Goal: Task Accomplishment & Management: Use online tool/utility

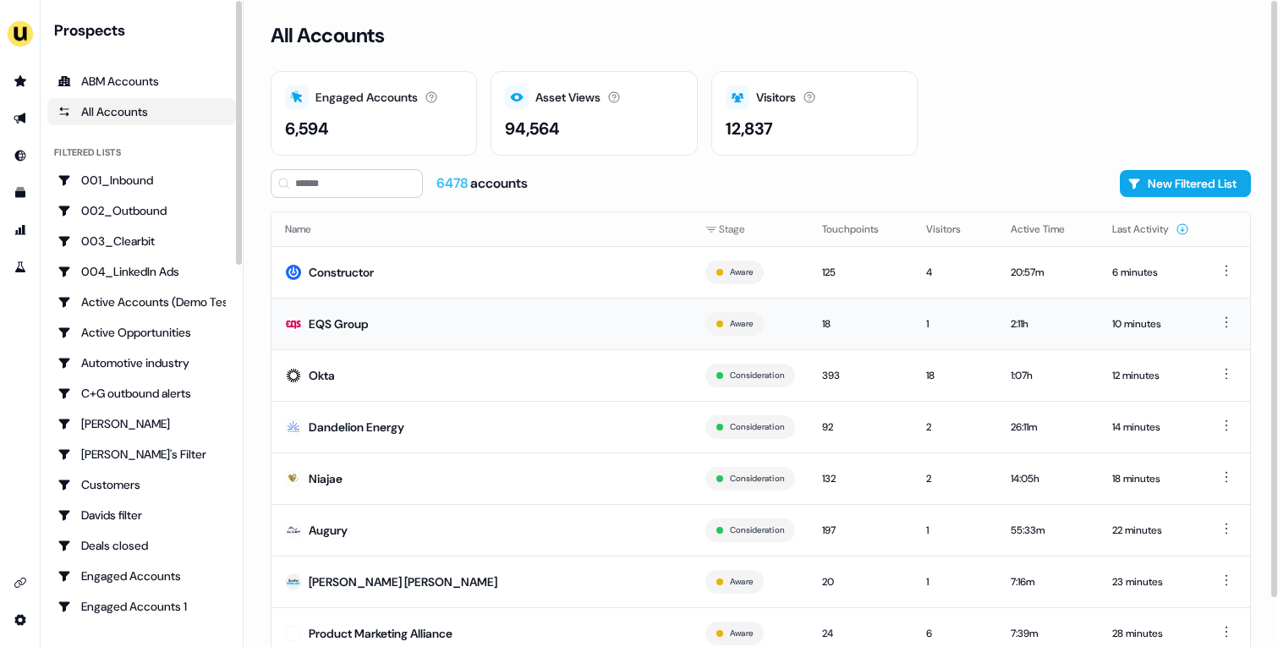
scroll to position [52, 0]
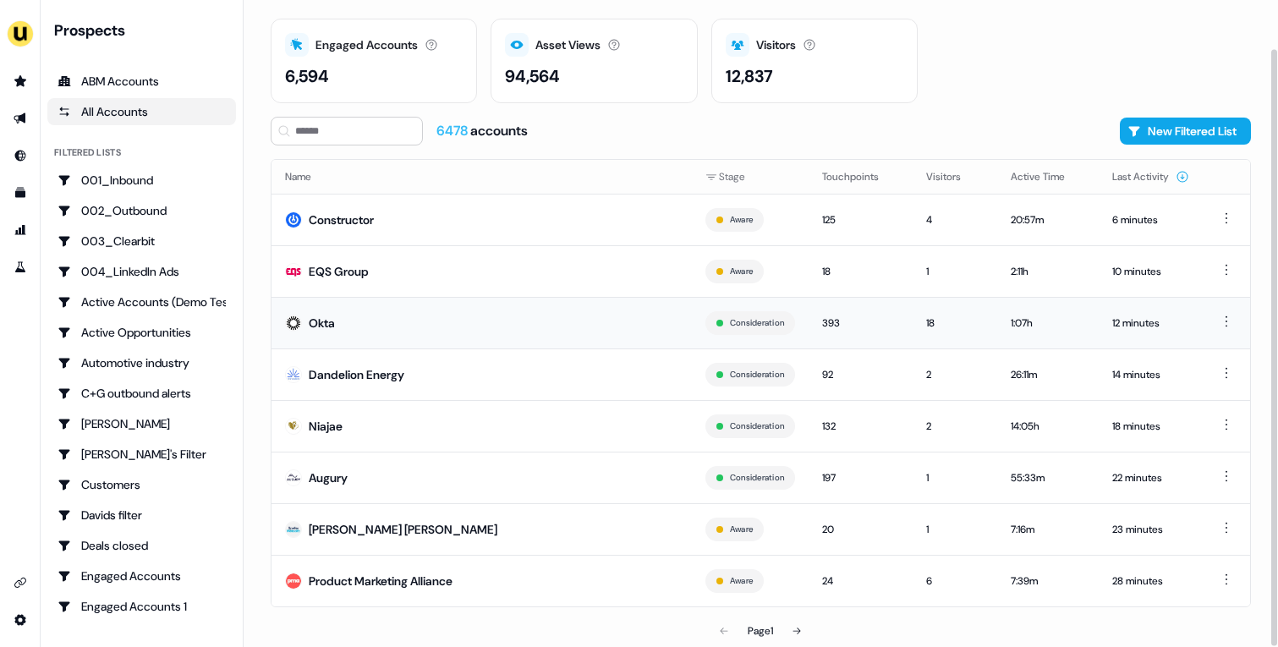
click at [557, 325] on td "Okta" at bounding box center [481, 323] width 420 height 52
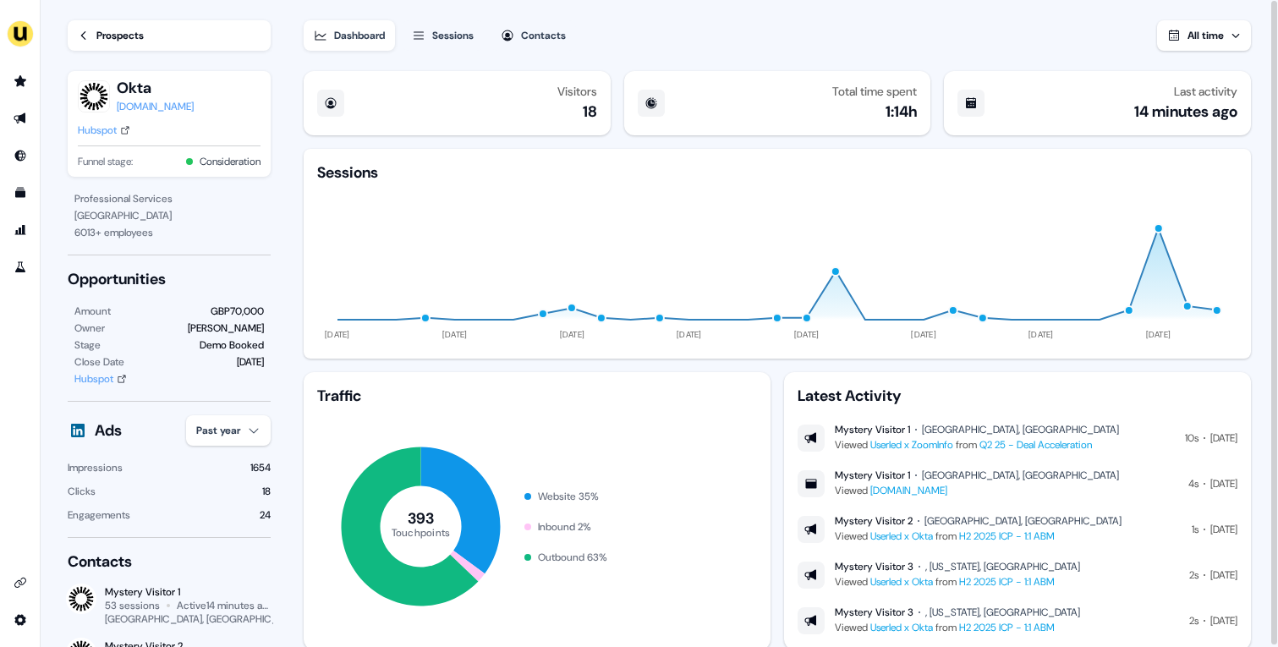
click at [123, 26] on link "Prospects" at bounding box center [169, 35] width 203 height 30
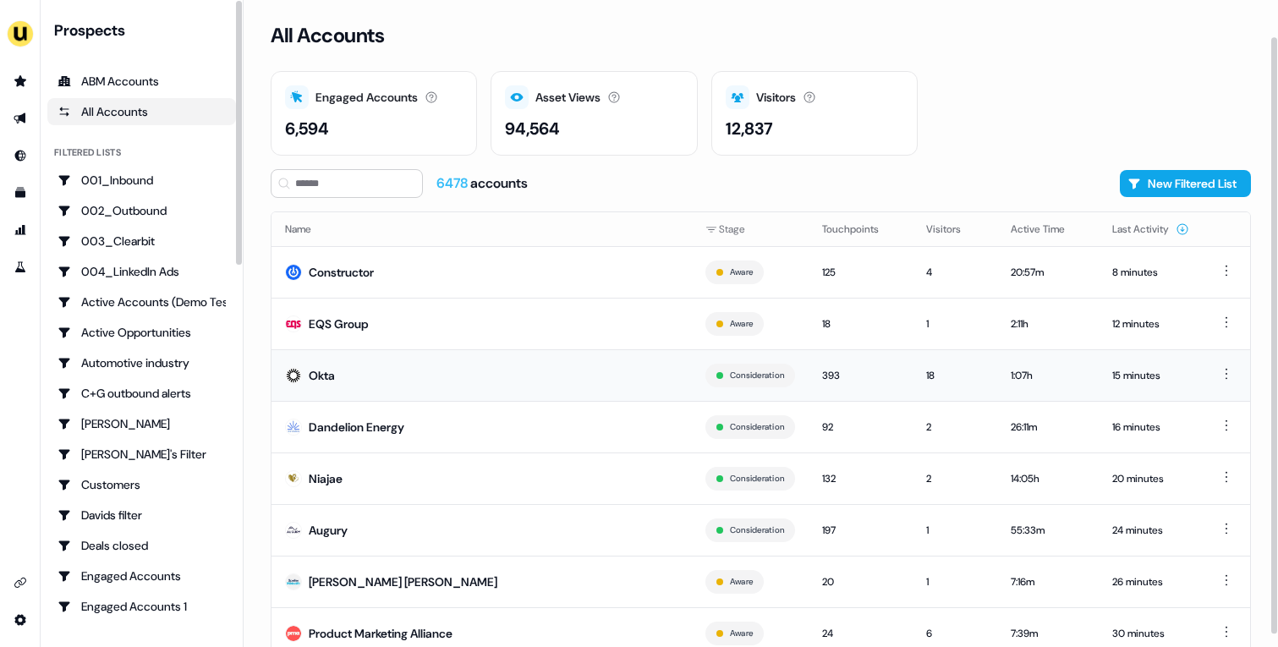
scroll to position [52, 0]
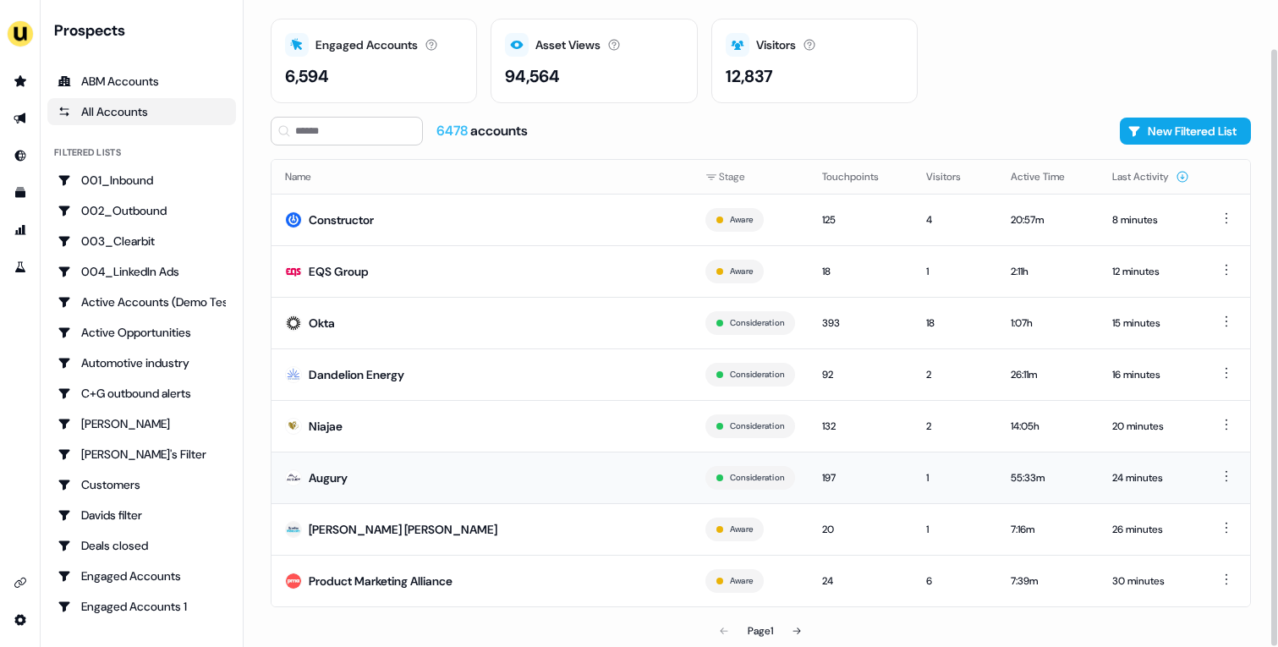
click at [436, 487] on td "Augury" at bounding box center [481, 478] width 420 height 52
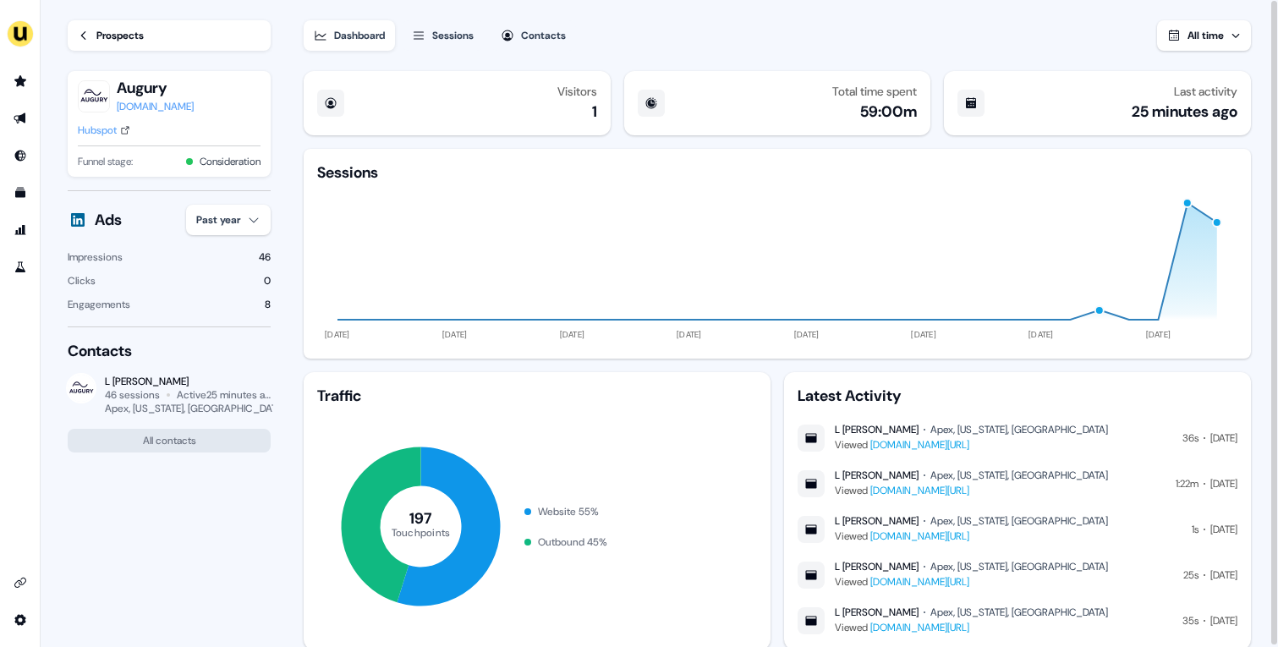
click at [87, 37] on icon at bounding box center [84, 36] width 12 height 12
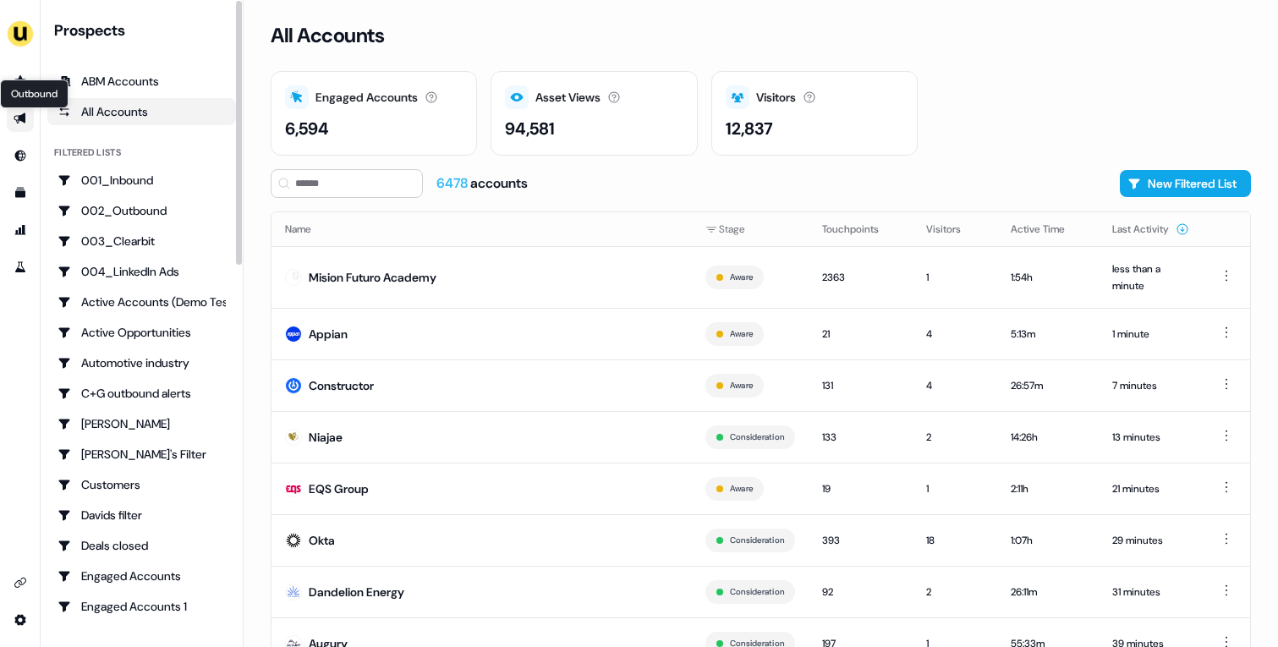
click at [14, 119] on icon "Go to outbound experience" at bounding box center [21, 119] width 14 height 14
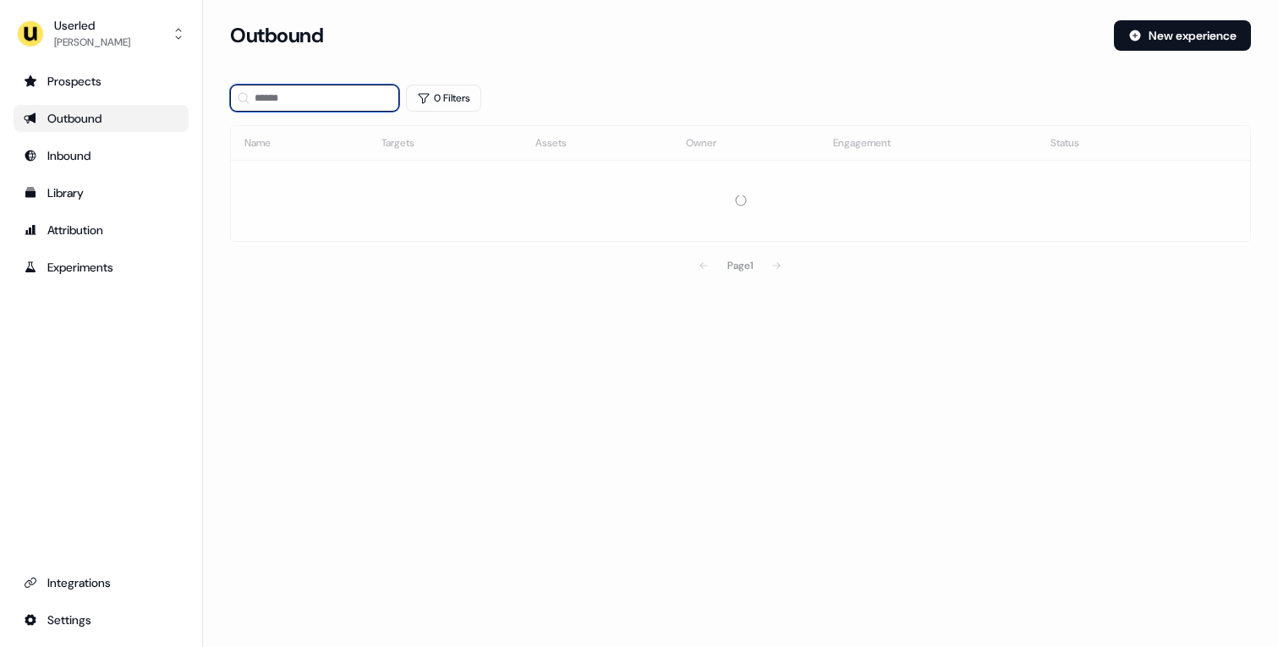
click at [348, 99] on input at bounding box center [314, 98] width 169 height 27
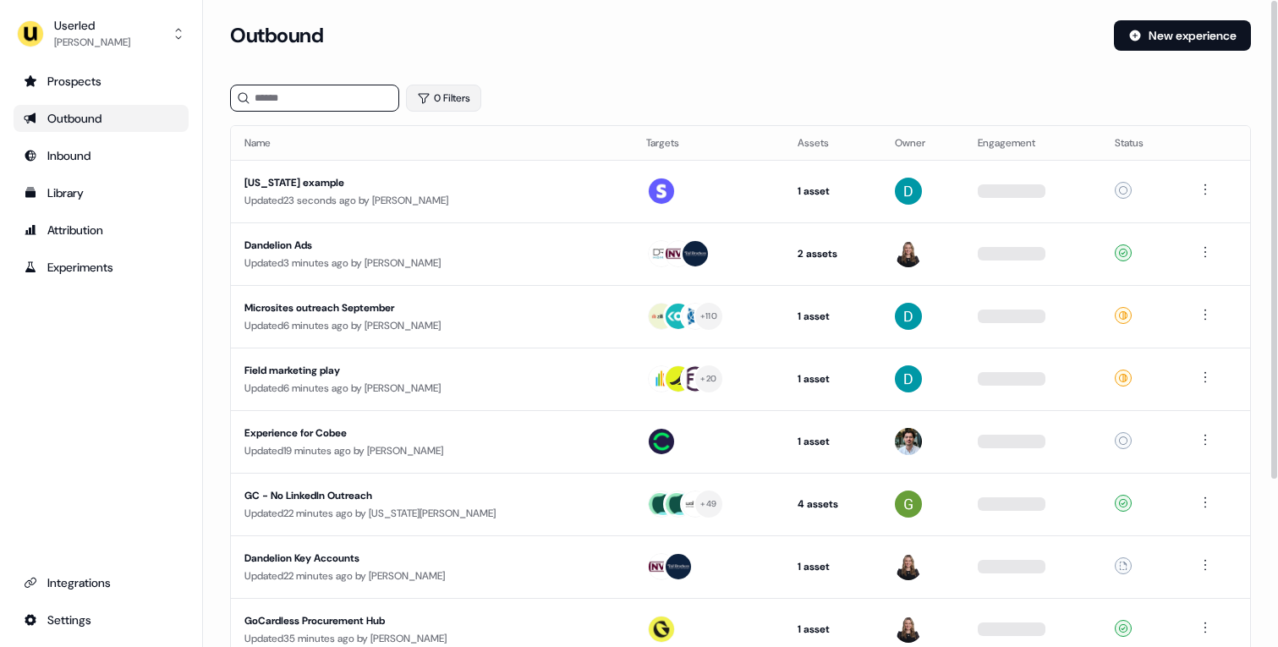
click at [436, 98] on button "0 Filters" at bounding box center [443, 98] width 75 height 27
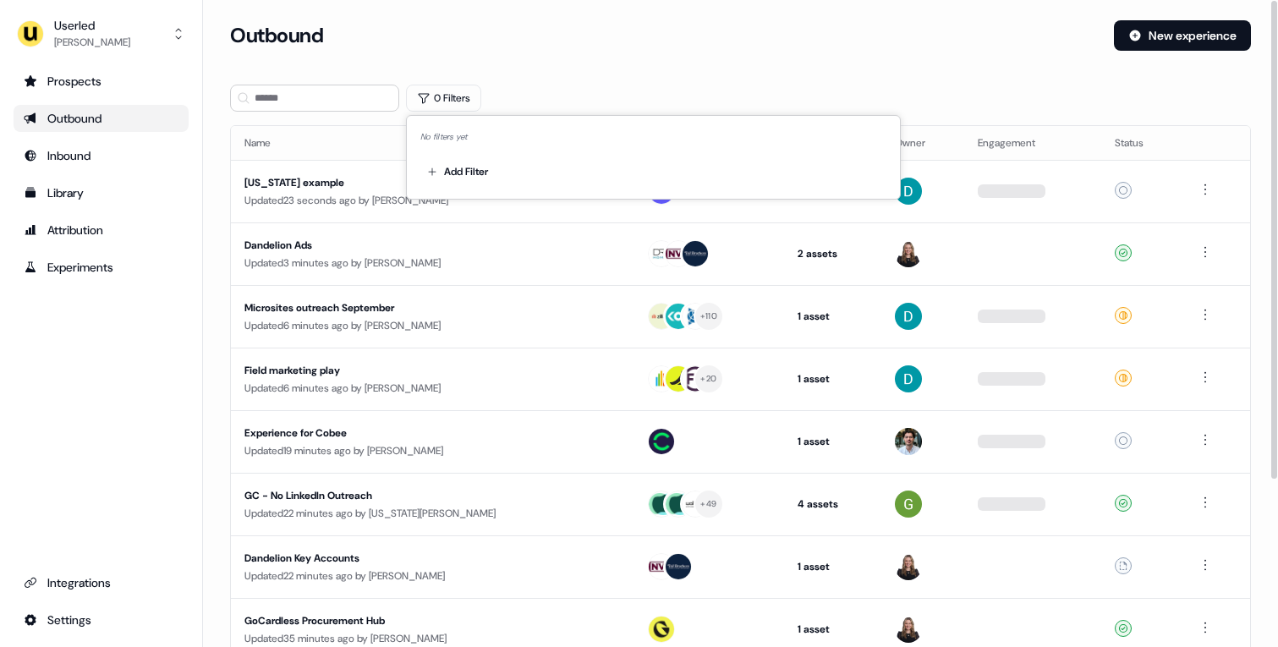
click at [458, 143] on div "No filters yet" at bounding box center [653, 136] width 466 height 15
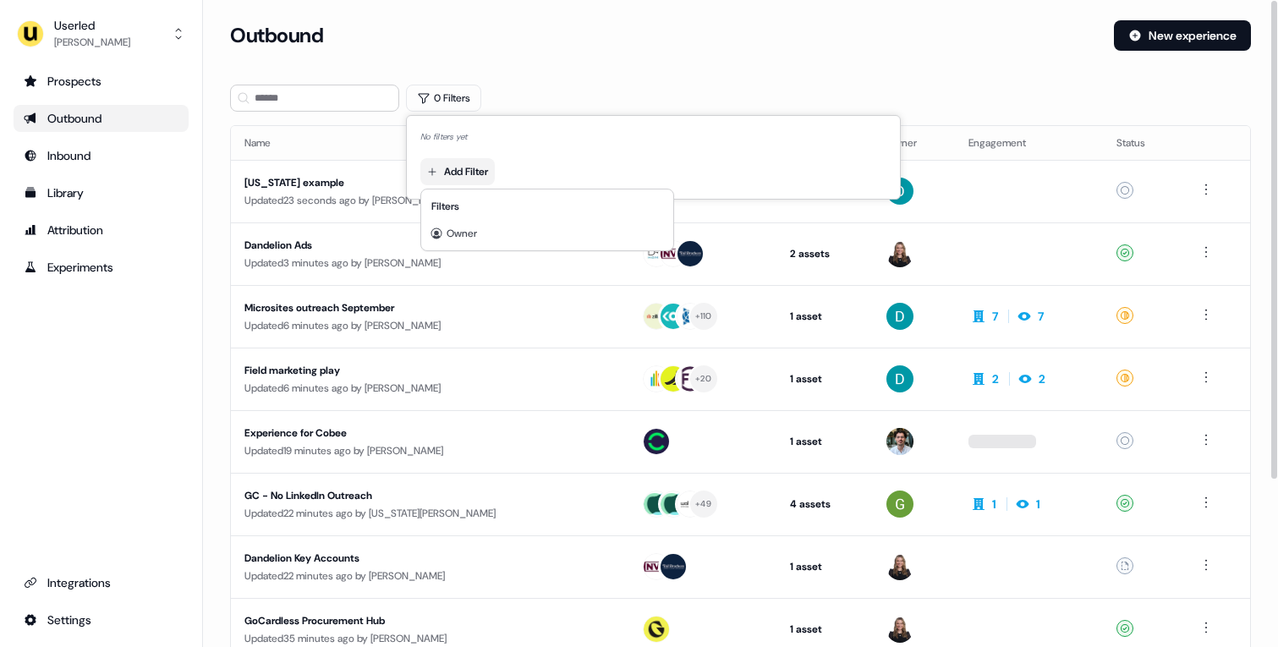
click at [458, 173] on html "For the best experience switch devices to a bigger screen. Go to Userled.io Use…" at bounding box center [639, 323] width 1278 height 647
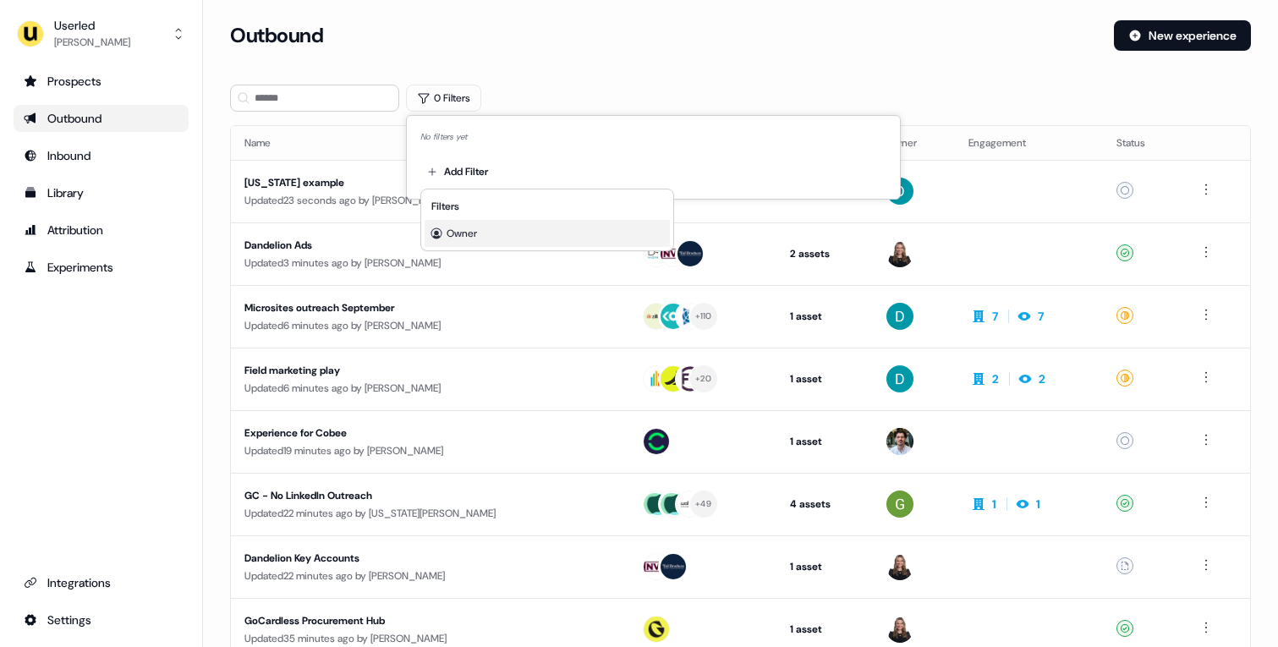
click at [471, 227] on span "Owner" at bounding box center [461, 234] width 30 height 14
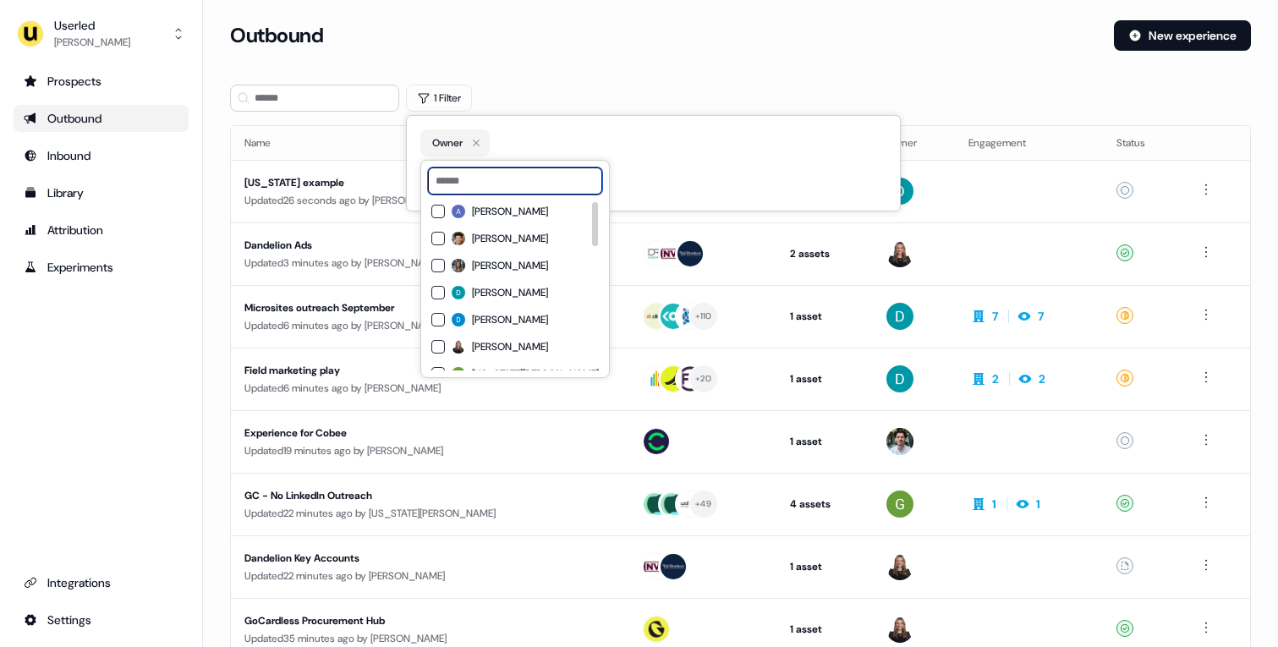
click at [480, 176] on input at bounding box center [515, 180] width 174 height 27
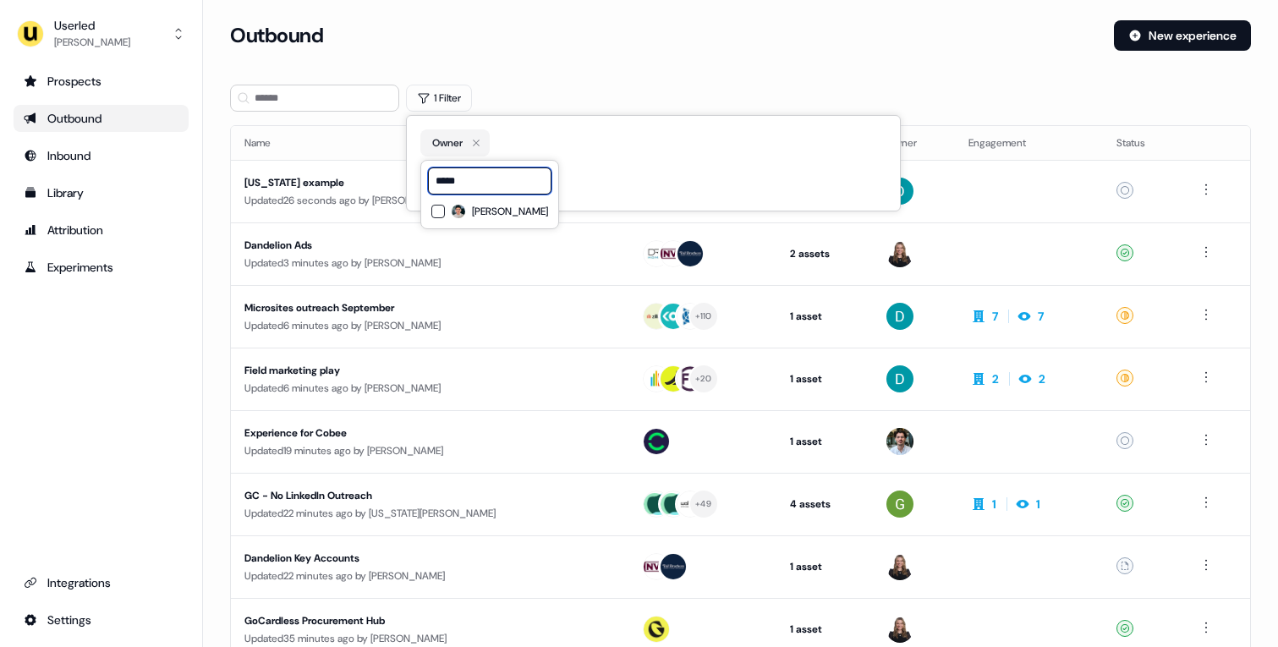
type input "*****"
click at [491, 214] on span "Vincent Plassard" at bounding box center [510, 212] width 76 height 14
click at [579, 72] on section "Loading... Outbound New experience 1 Filter Name Targets Assets Owner Engagemen…" at bounding box center [740, 447] width 1075 height 854
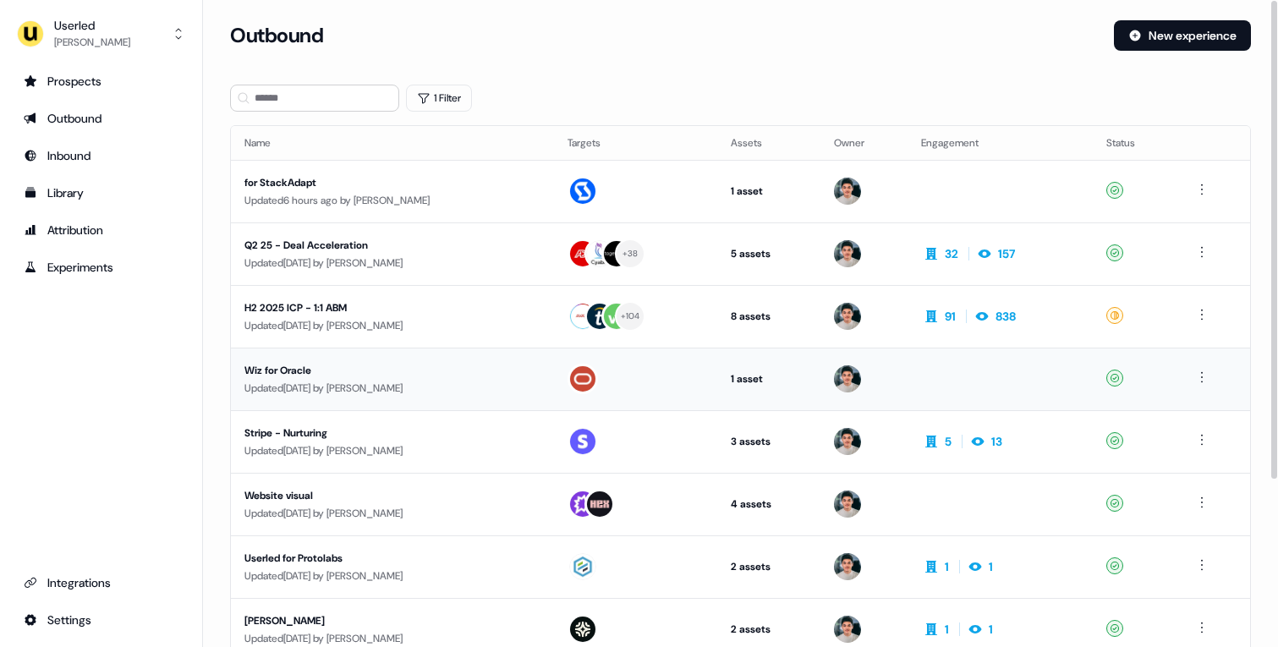
drag, startPoint x: 456, startPoint y: 271, endPoint x: 506, endPoint y: 357, distance: 99.6
click at [506, 357] on tbody "for StackAdapt Updated 6 hours ago by Vincent Plassard 1 asset Outreach (Starte…" at bounding box center [740, 473] width 1019 height 626
click at [491, 320] on div "Updated 22 days ago by Vincent Plassard" at bounding box center [392, 325] width 296 height 17
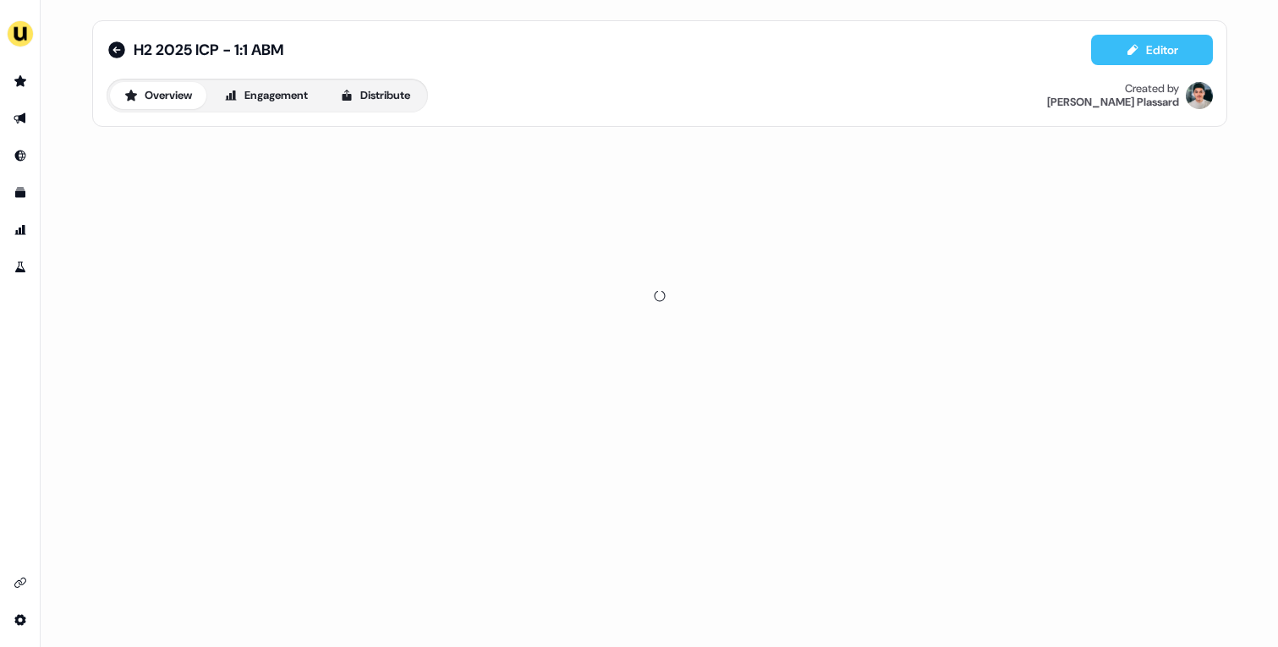
click at [1156, 52] on button "Editor" at bounding box center [1152, 50] width 122 height 30
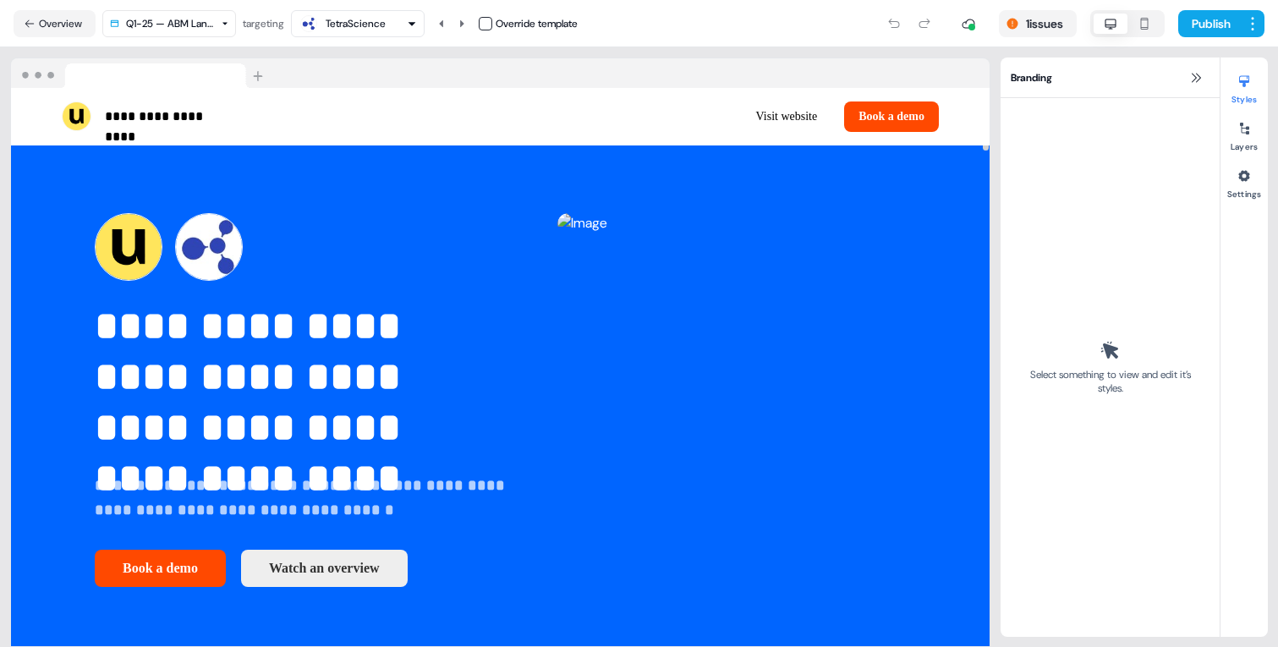
click at [386, 23] on div "TetraScience" at bounding box center [356, 23] width 60 height 17
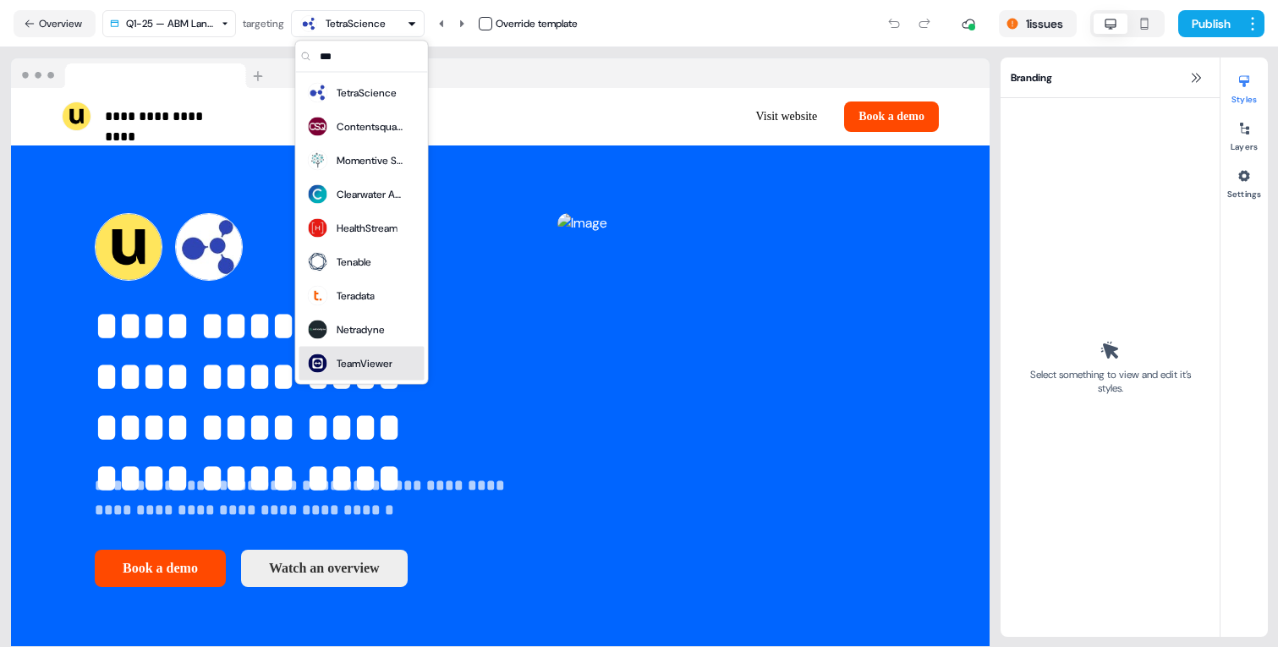
type input "***"
click at [371, 372] on div "TeamViewer" at bounding box center [349, 364] width 86 height 24
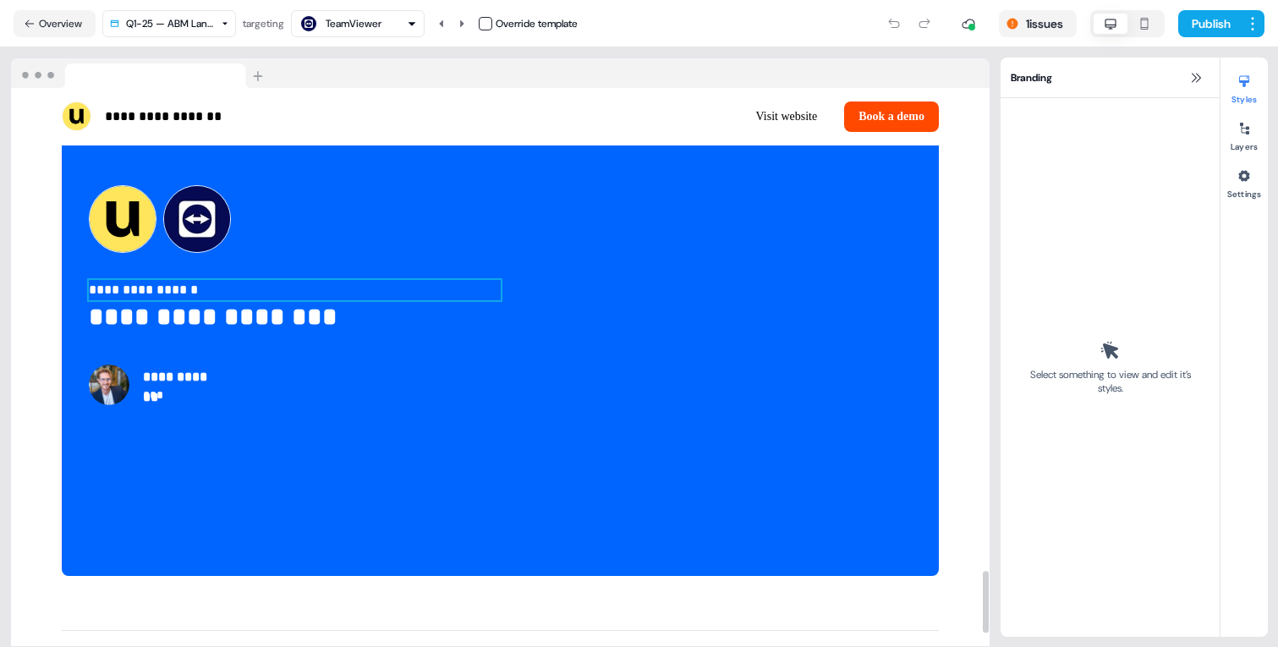
scroll to position [4326, 0]
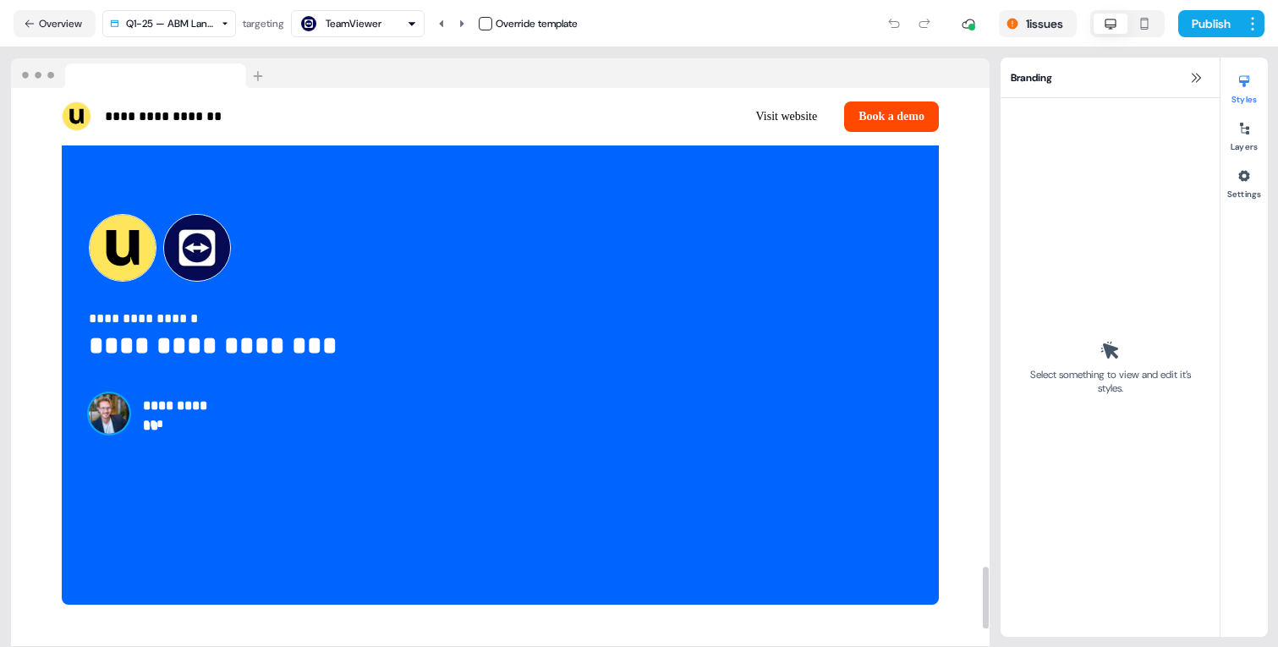
click at [111, 434] on img at bounding box center [109, 413] width 41 height 41
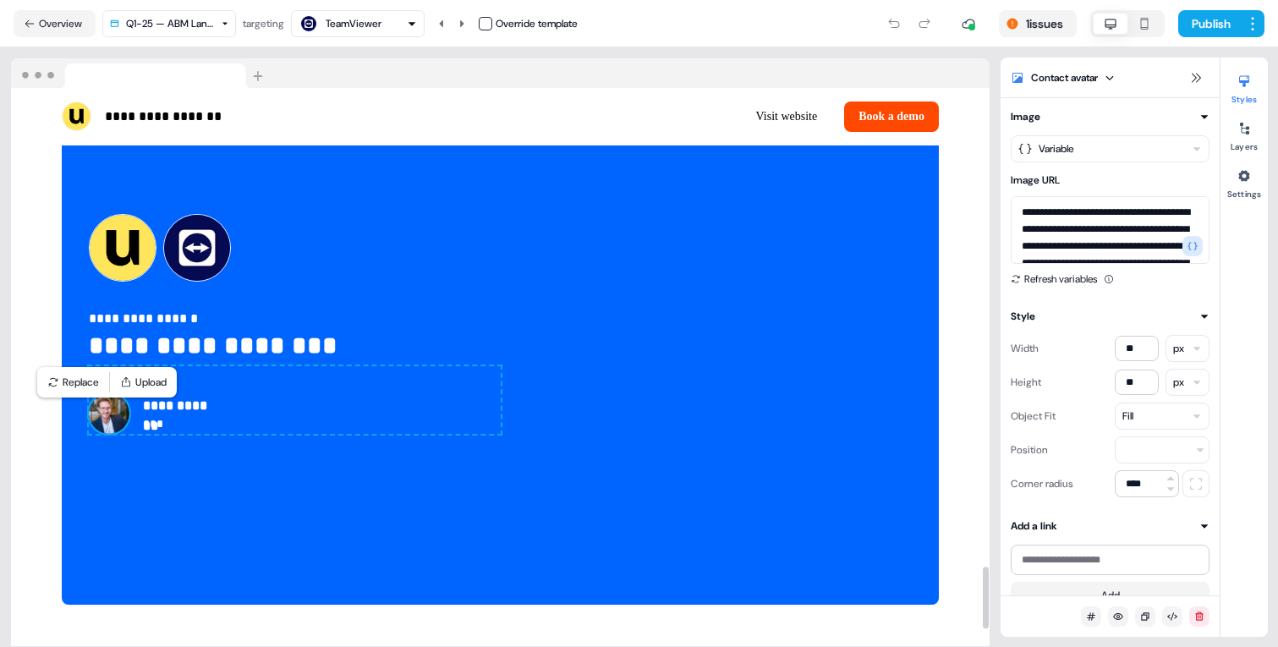
click at [389, 26] on div "TeamViewer" at bounding box center [358, 24] width 118 height 20
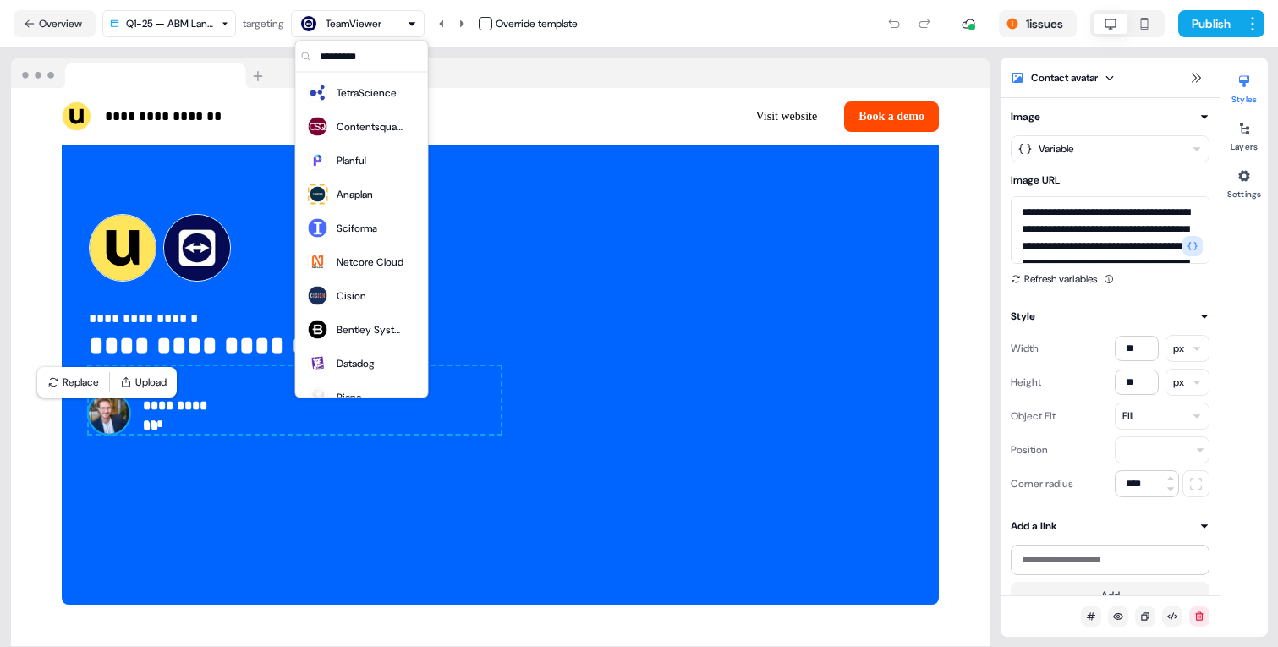
click at [364, 63] on input "text" at bounding box center [372, 56] width 112 height 30
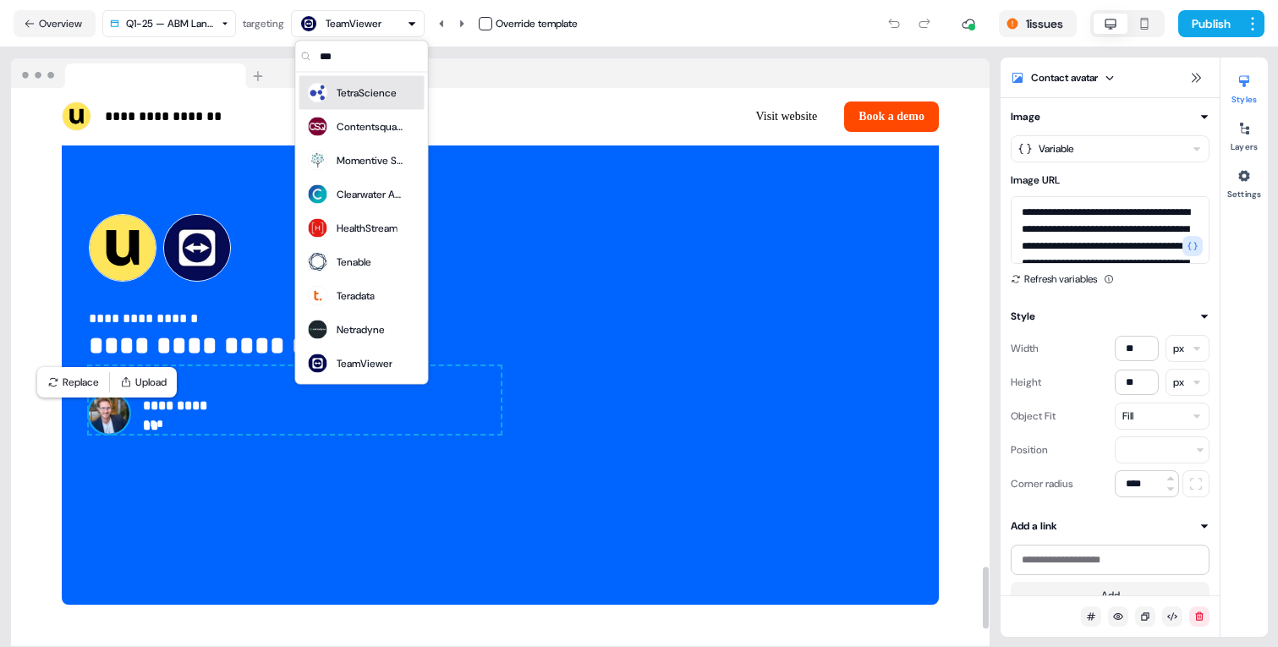
type input "***"
click at [465, 434] on div "**********" at bounding box center [295, 400] width 412 height 68
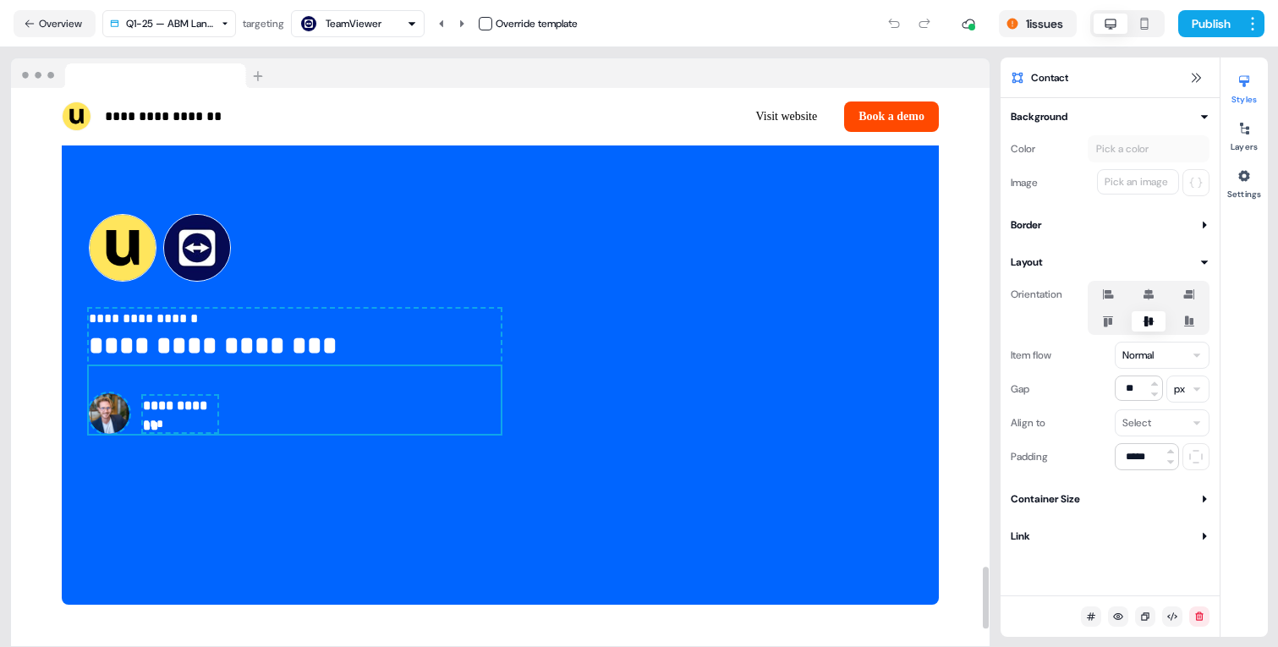
click at [123, 434] on img at bounding box center [109, 413] width 41 height 41
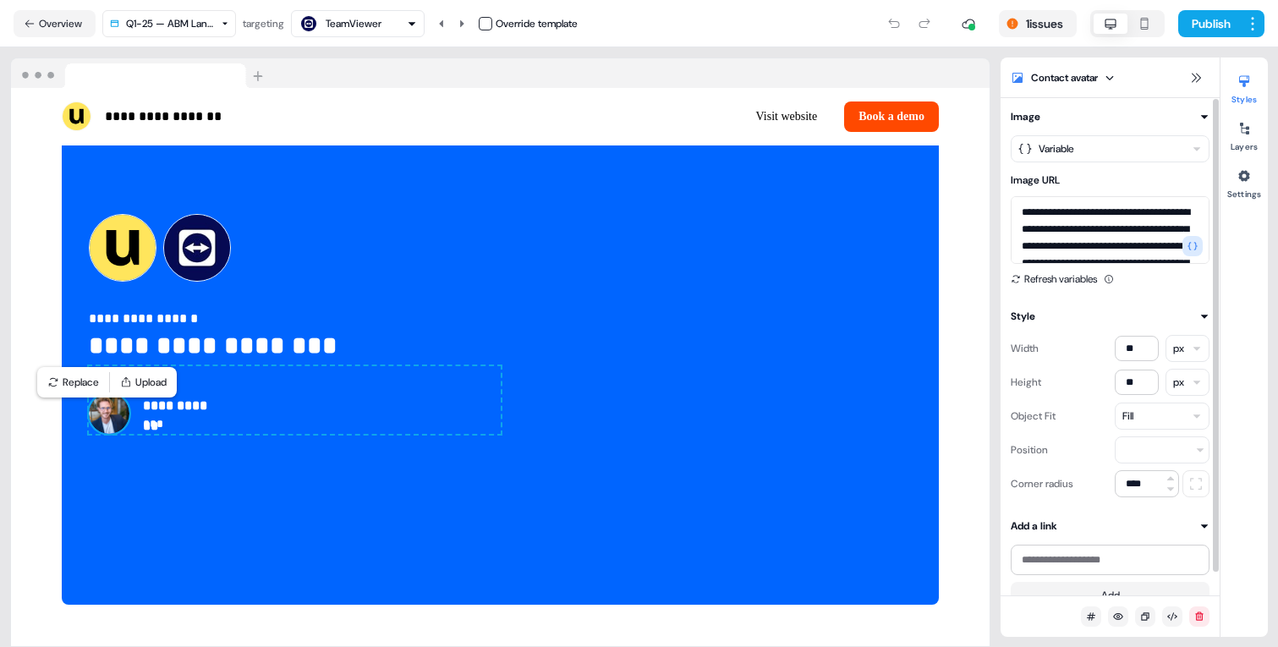
click at [1088, 156] on html "**********" at bounding box center [639, 323] width 1278 height 647
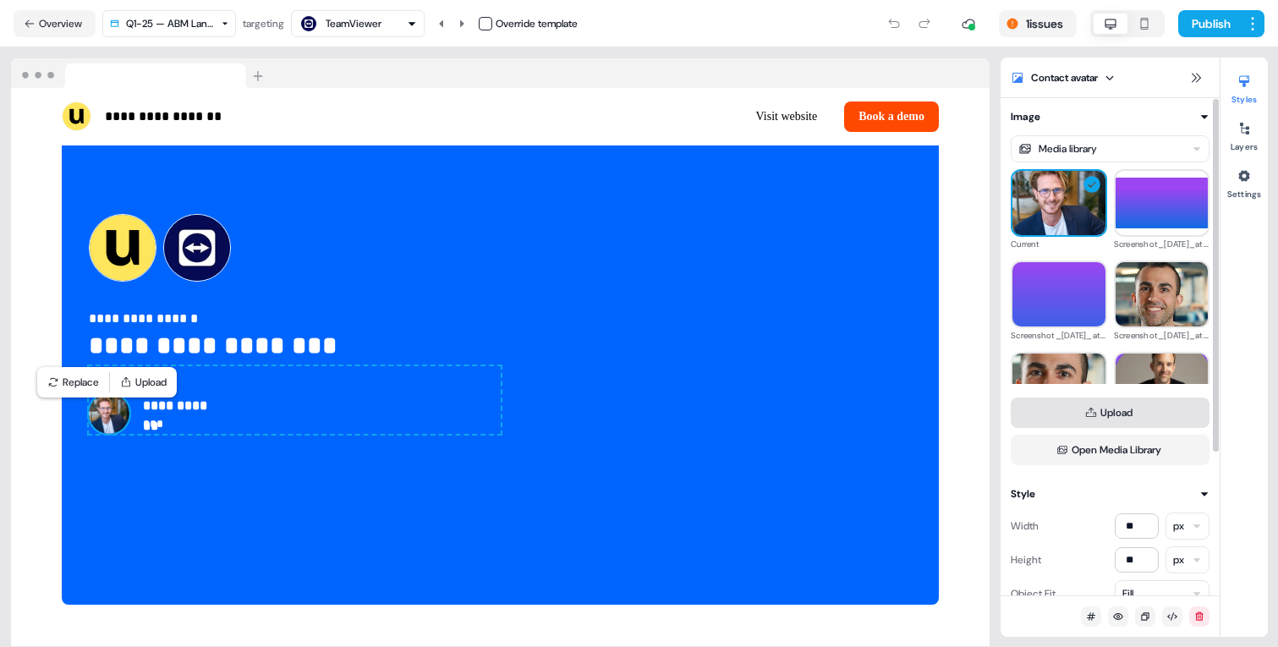
click at [1099, 422] on button "Upload" at bounding box center [1110, 412] width 199 height 30
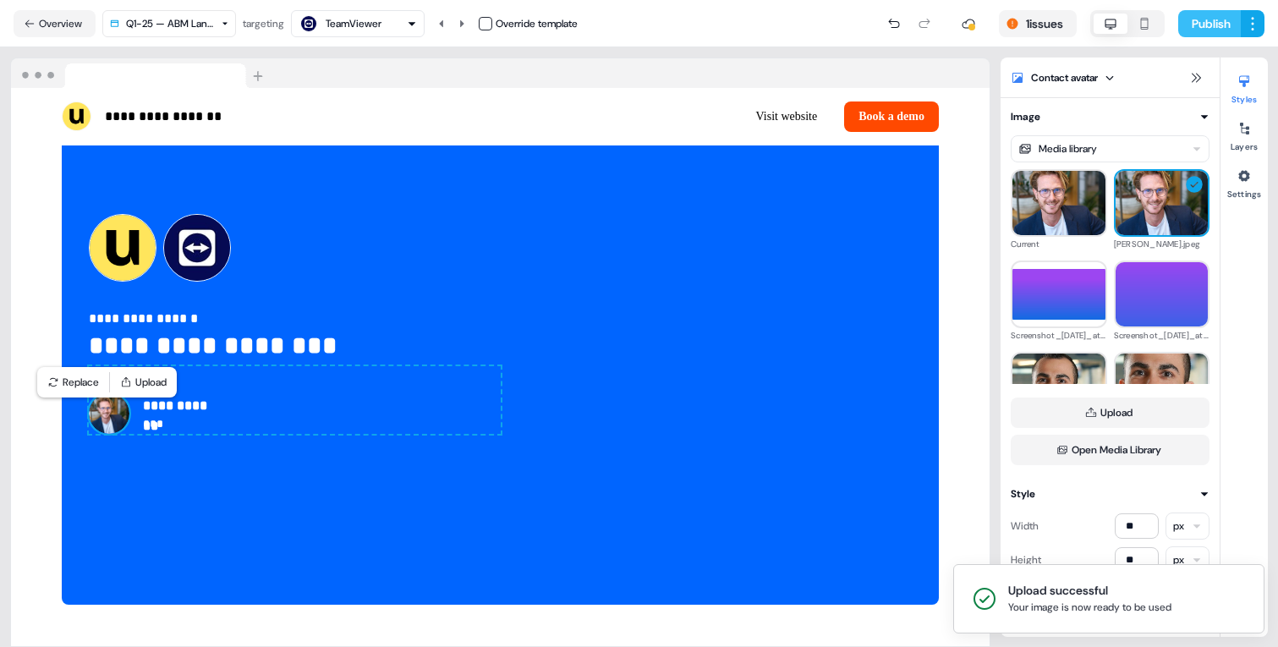
click at [1192, 22] on button "Publish" at bounding box center [1209, 23] width 63 height 27
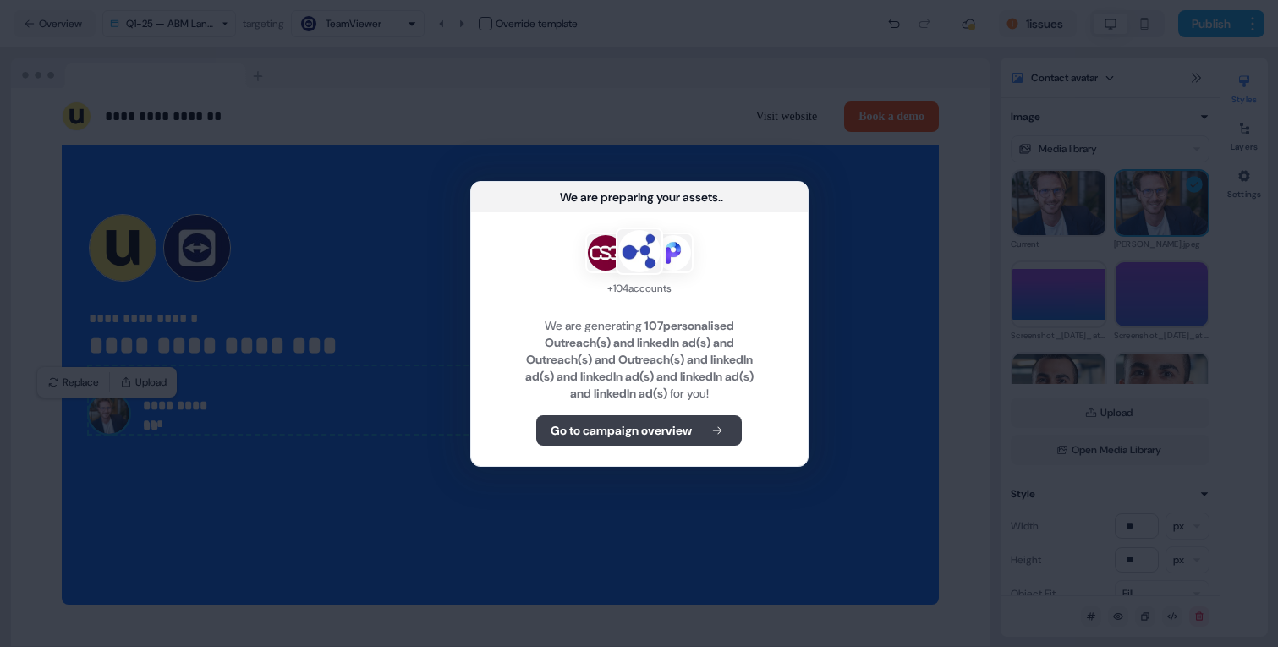
click at [662, 436] on b "Go to campaign overview" at bounding box center [621, 430] width 141 height 17
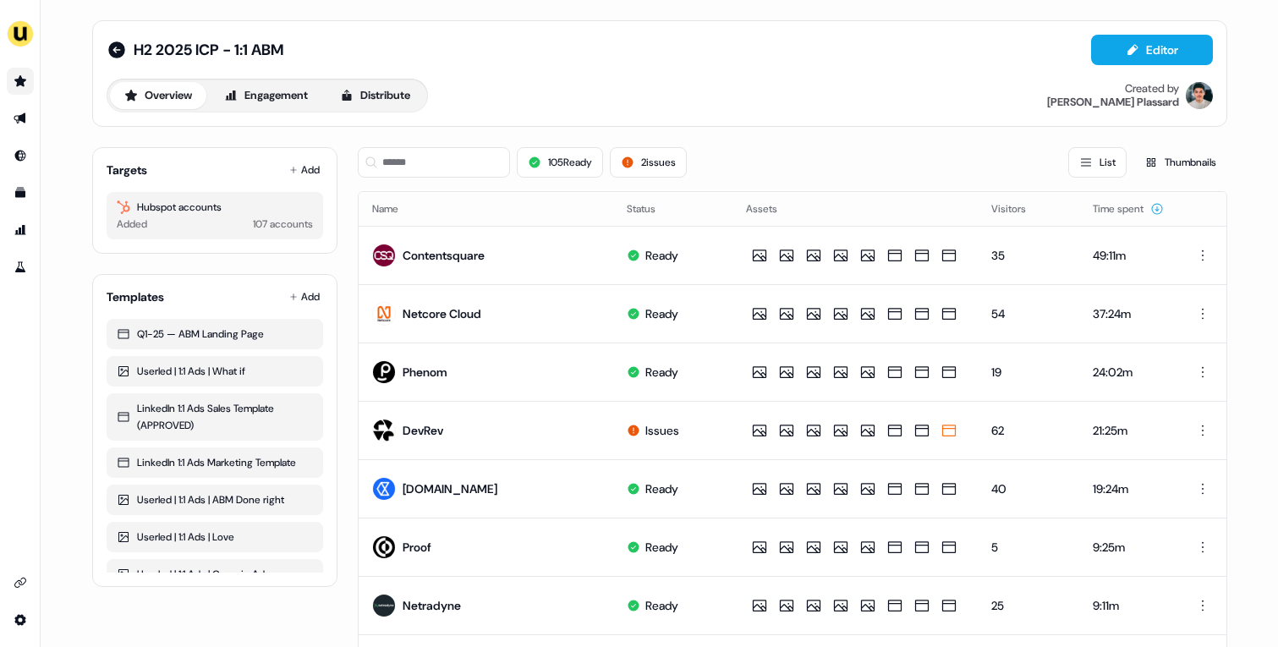
click at [13, 82] on link "Go to prospects" at bounding box center [20, 81] width 27 height 27
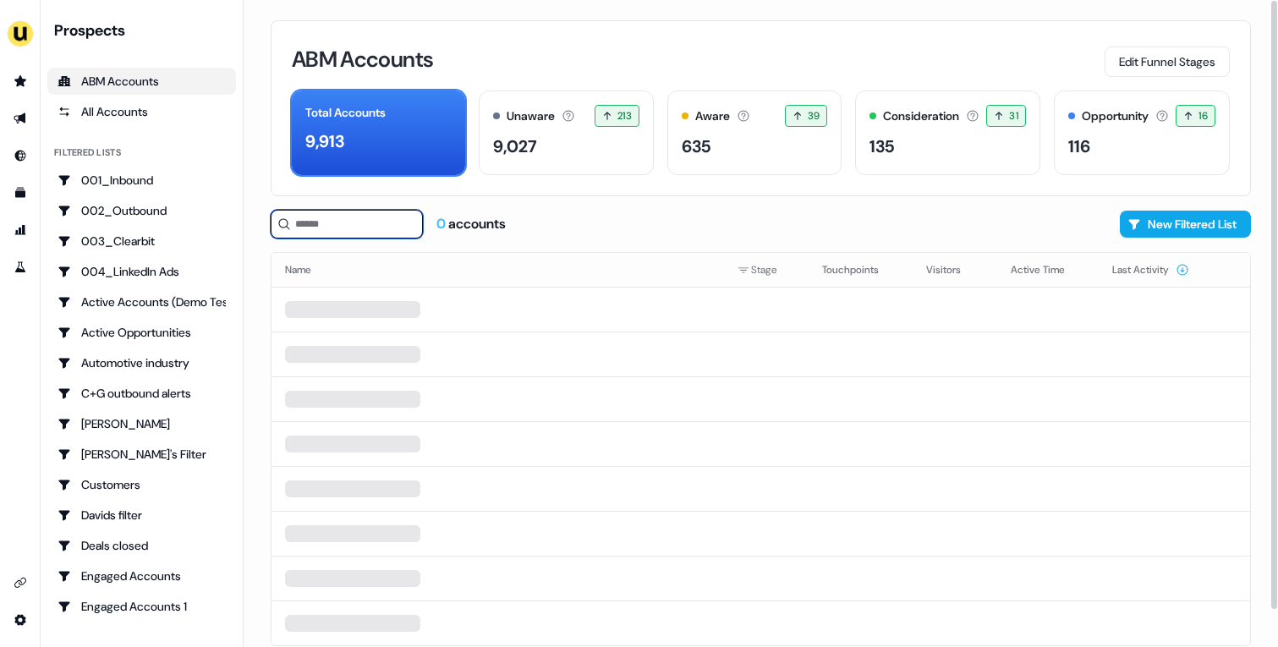
click at [341, 226] on input at bounding box center [347, 224] width 152 height 29
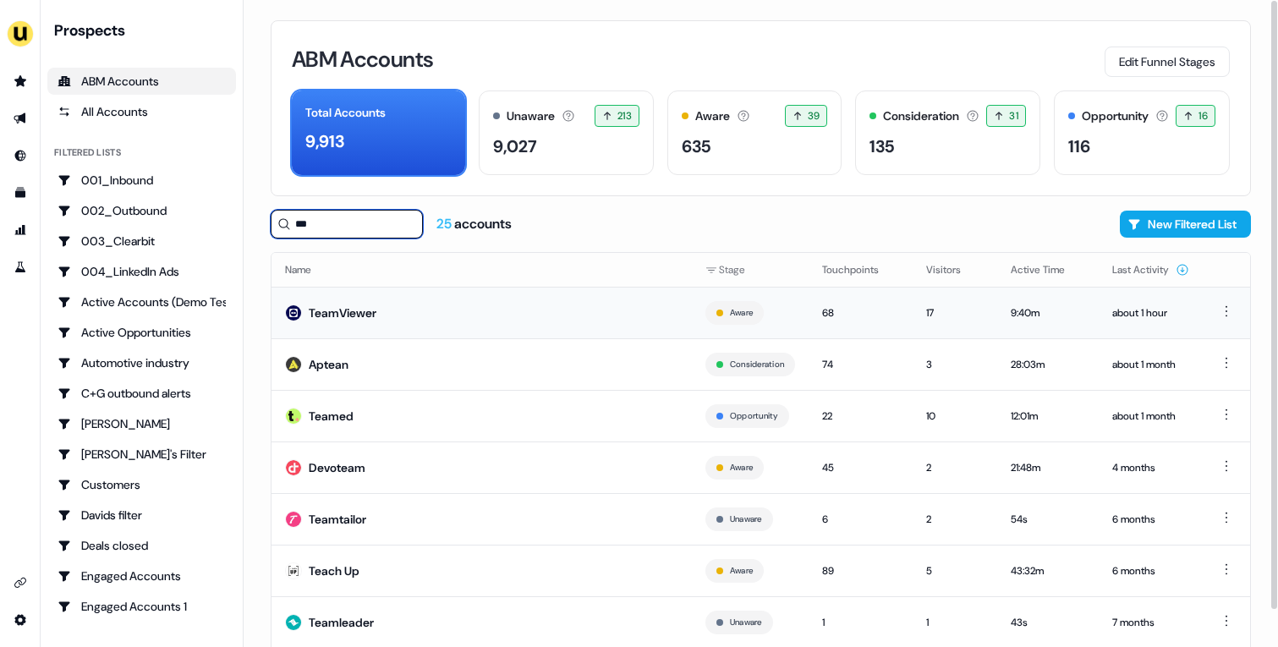
type input "***"
click at [426, 309] on td "TeamViewer" at bounding box center [481, 313] width 420 height 52
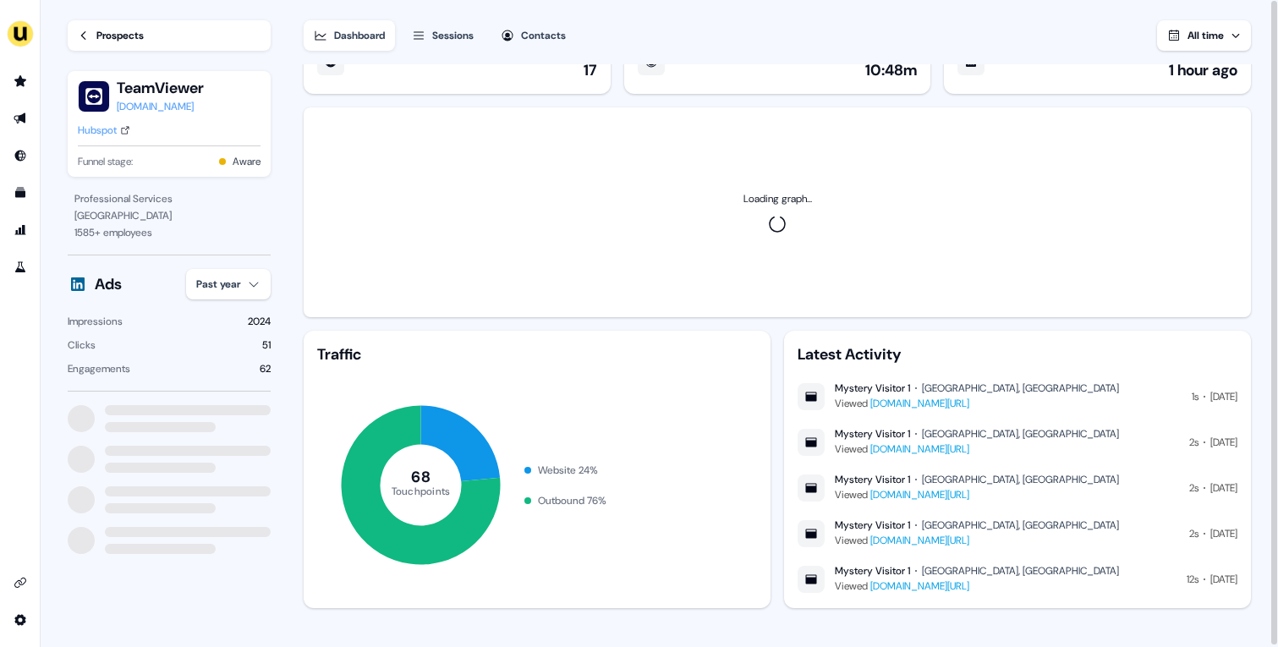
scroll to position [42, 0]
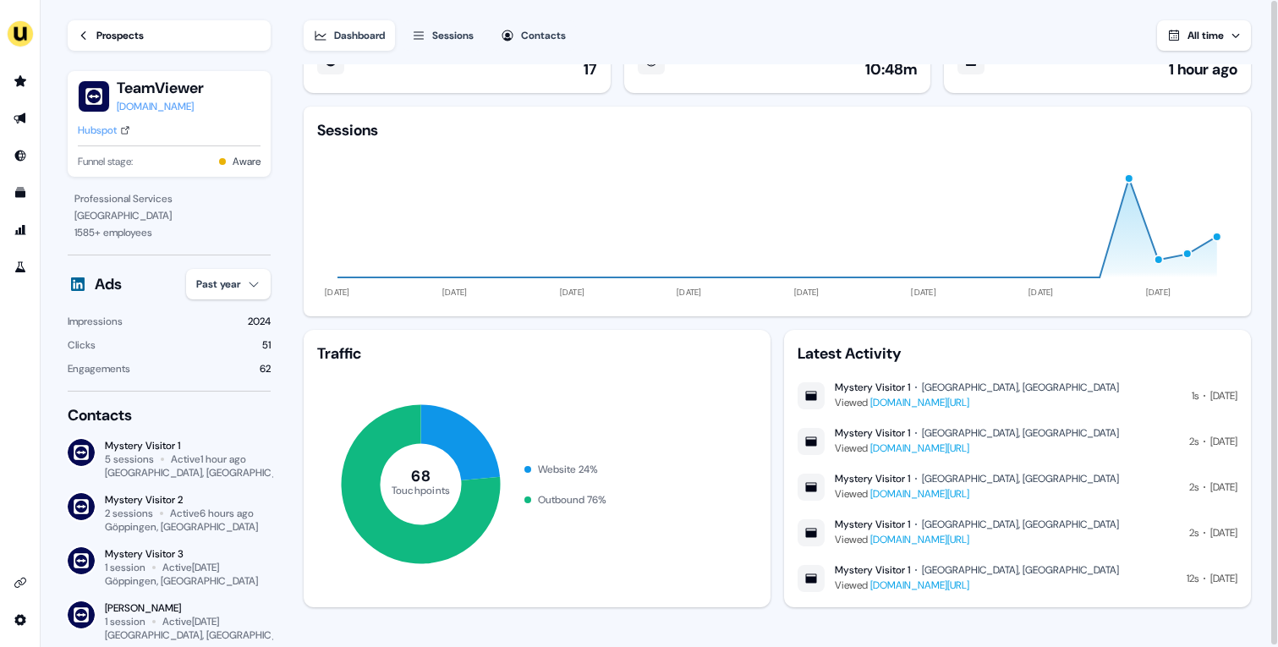
click at [522, 25] on button "Contacts" at bounding box center [532, 35] width 85 height 30
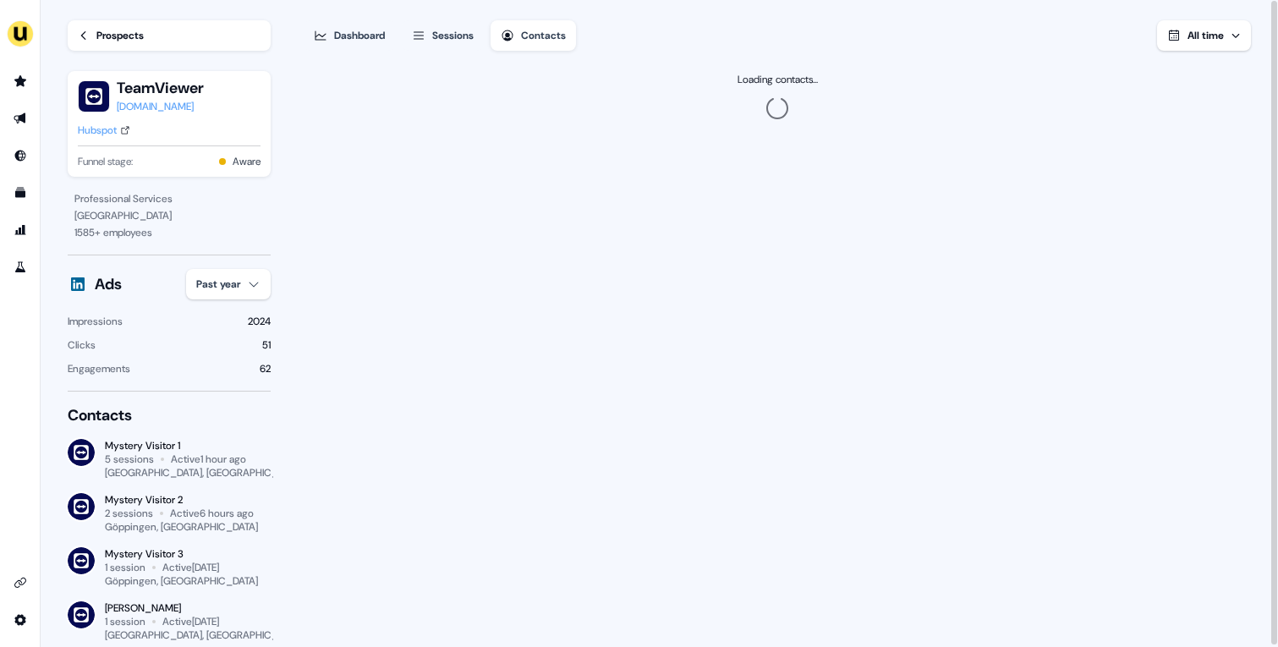
click at [470, 31] on div "Sessions" at bounding box center [452, 35] width 41 height 17
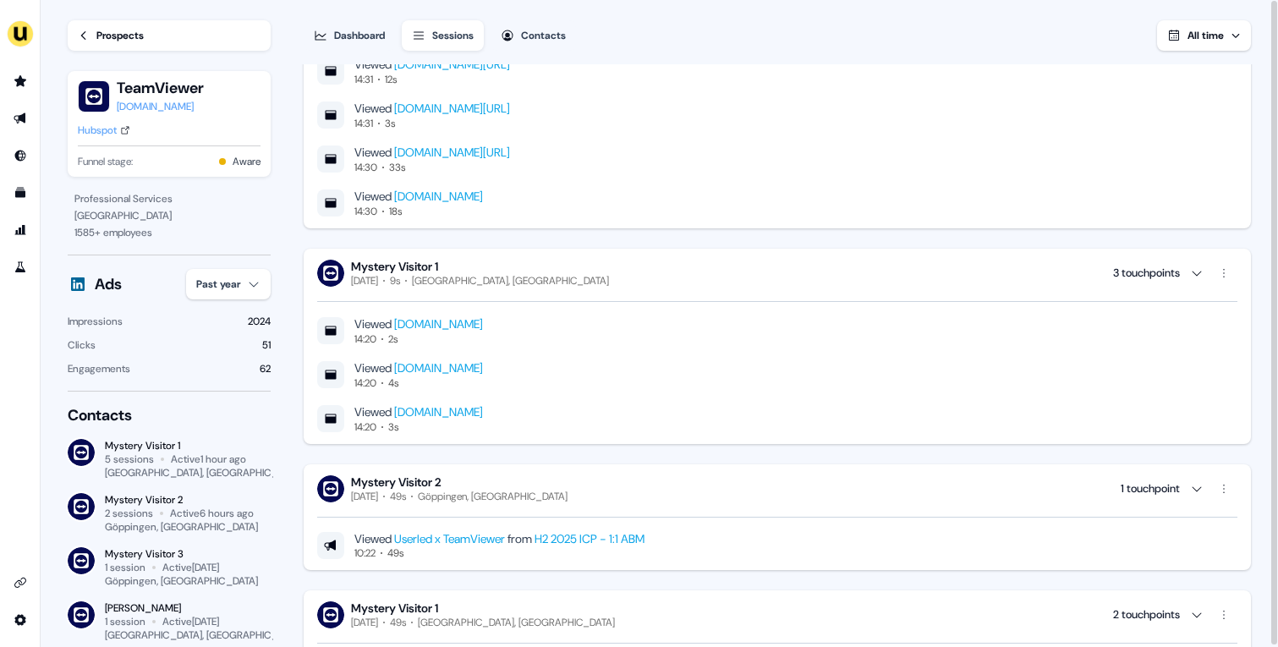
scroll to position [419, 0]
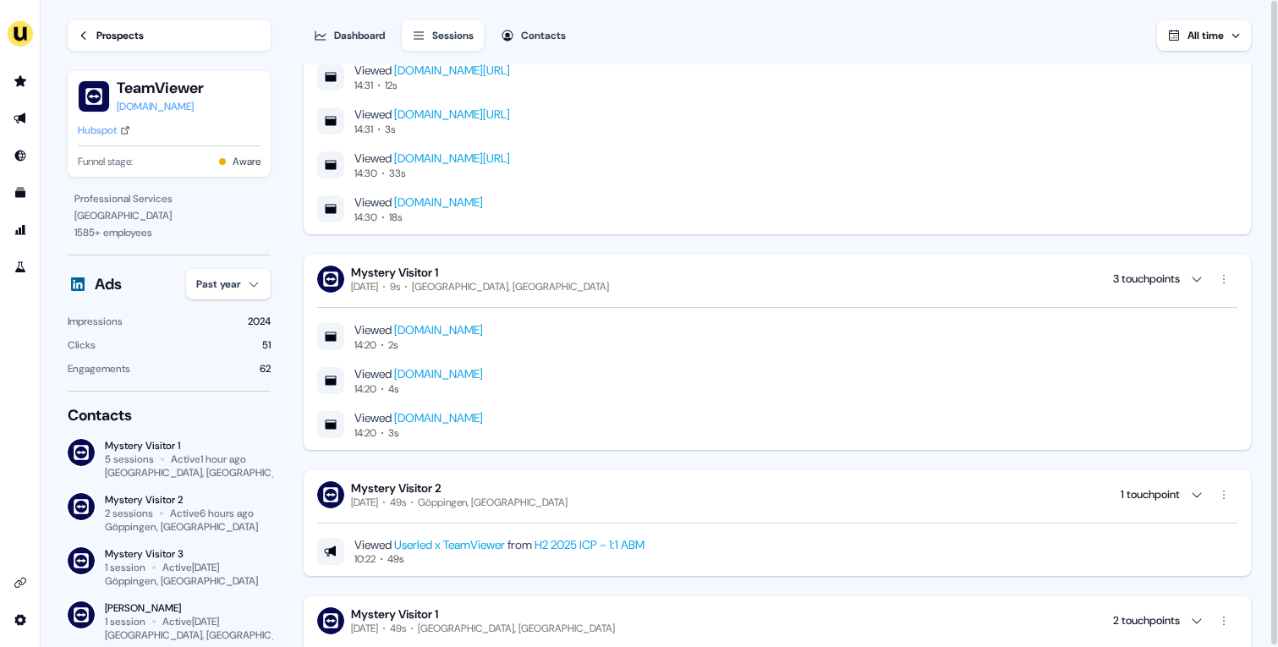
click at [485, 543] on link "Userled x TeamViewer" at bounding box center [449, 544] width 111 height 15
click at [627, 538] on link "H2 2025 ICP - 1:1 ABM" at bounding box center [589, 544] width 110 height 15
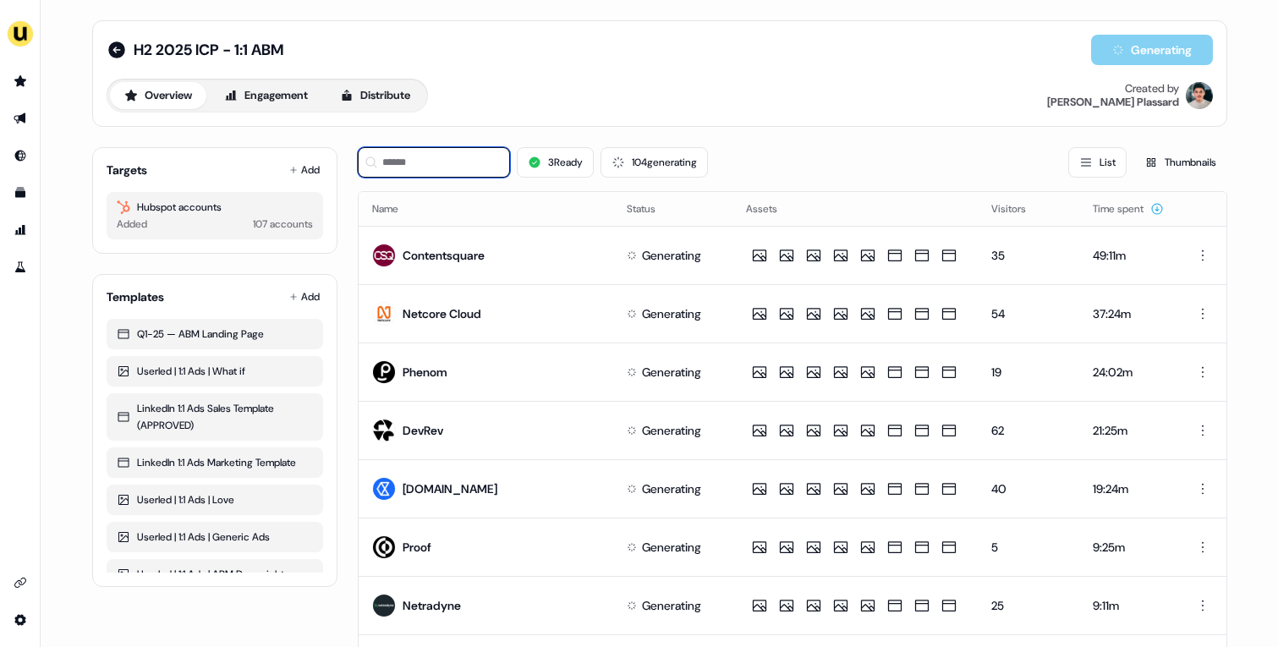
click at [462, 158] on input at bounding box center [434, 162] width 152 height 30
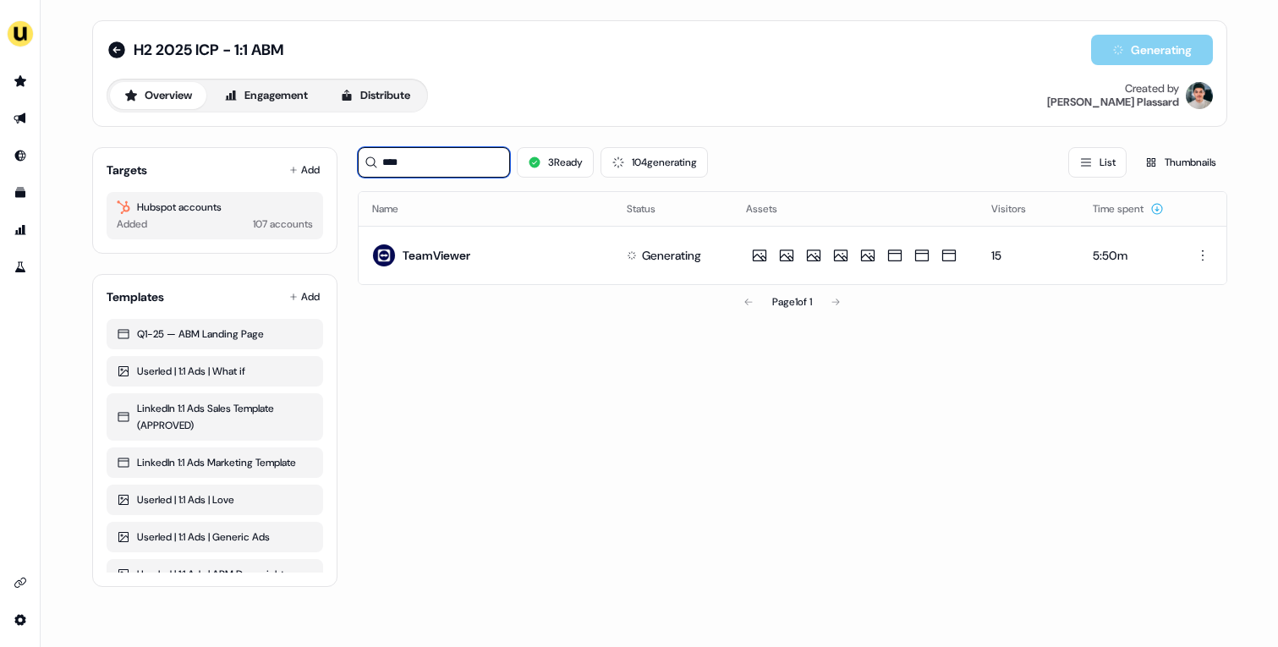
type input "****"
click at [374, 100] on button "Distribute" at bounding box center [375, 95] width 99 height 27
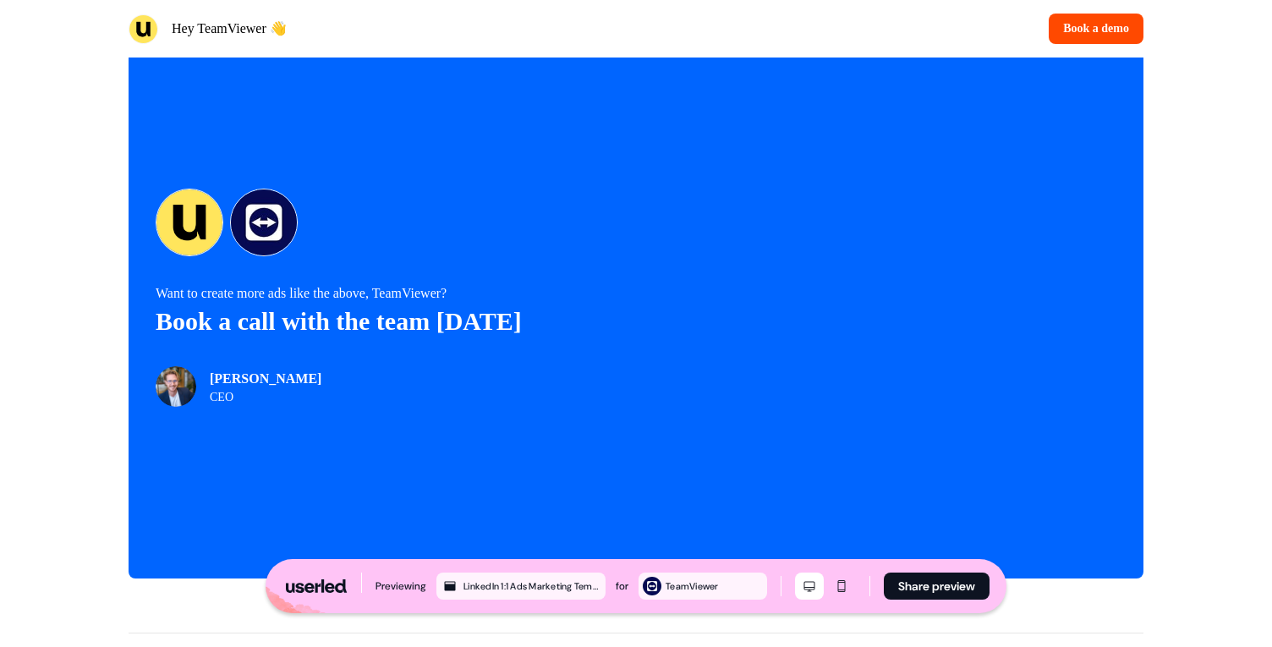
scroll to position [3522, 0]
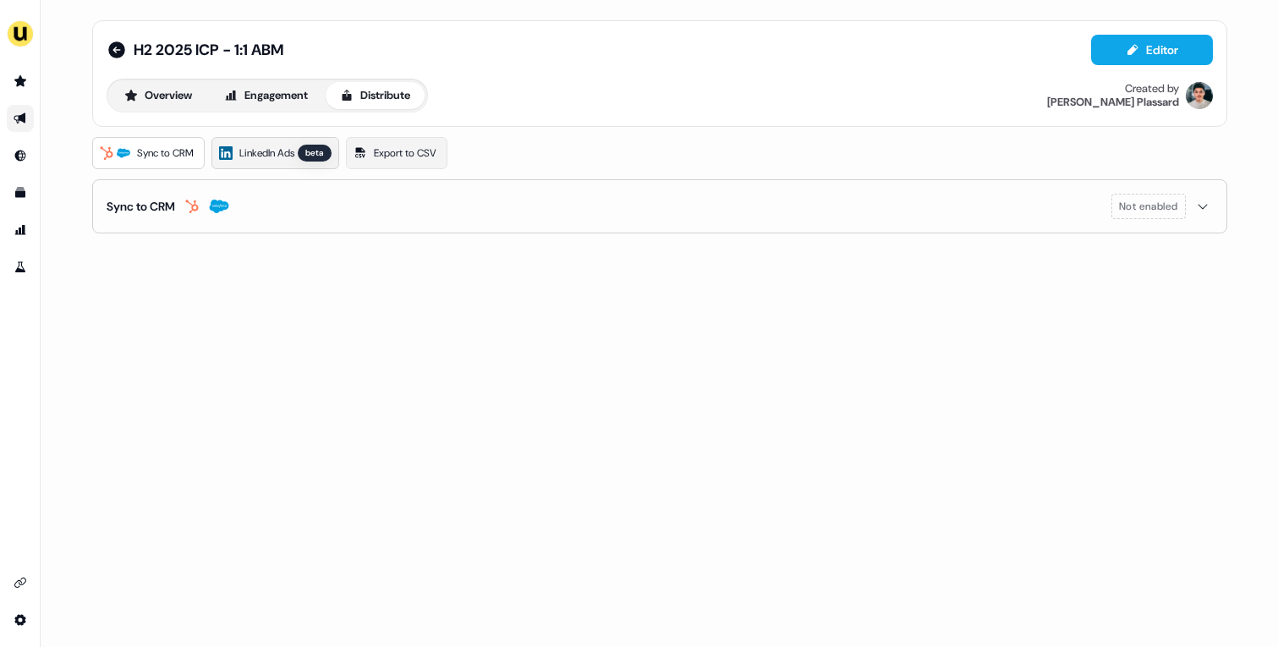
click at [276, 155] on span "LinkedIn Ads" at bounding box center [266, 153] width 55 height 17
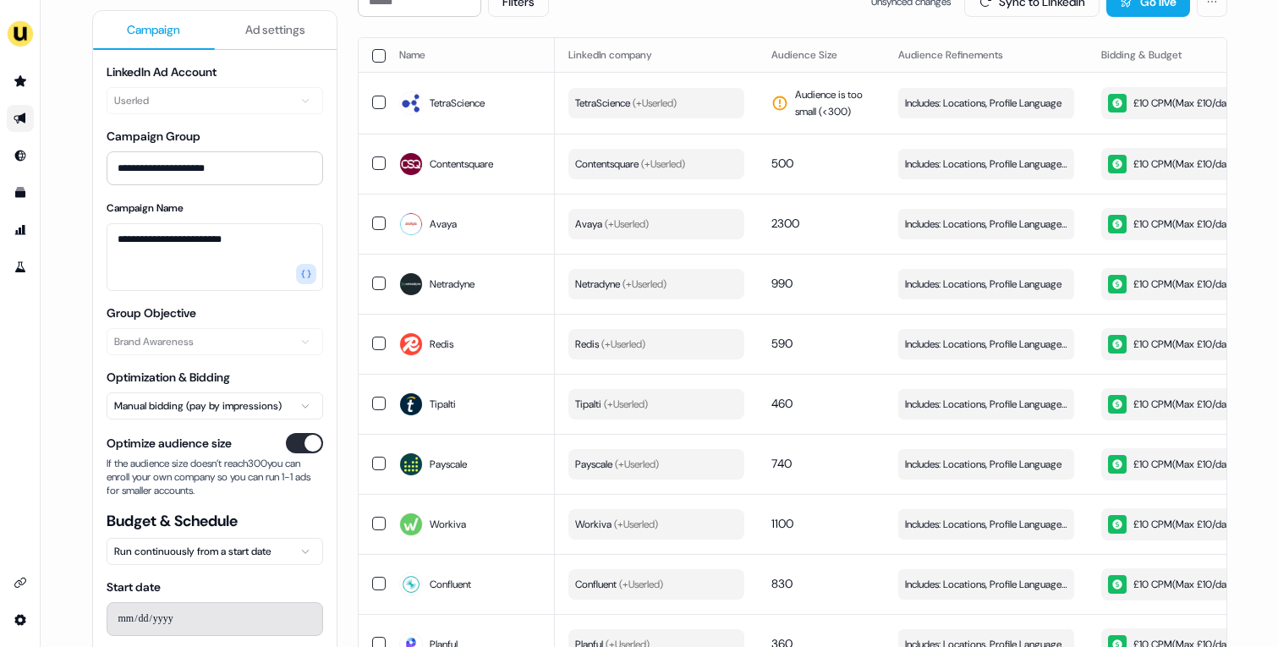
click at [231, 30] on button "Ad settings" at bounding box center [276, 30] width 122 height 39
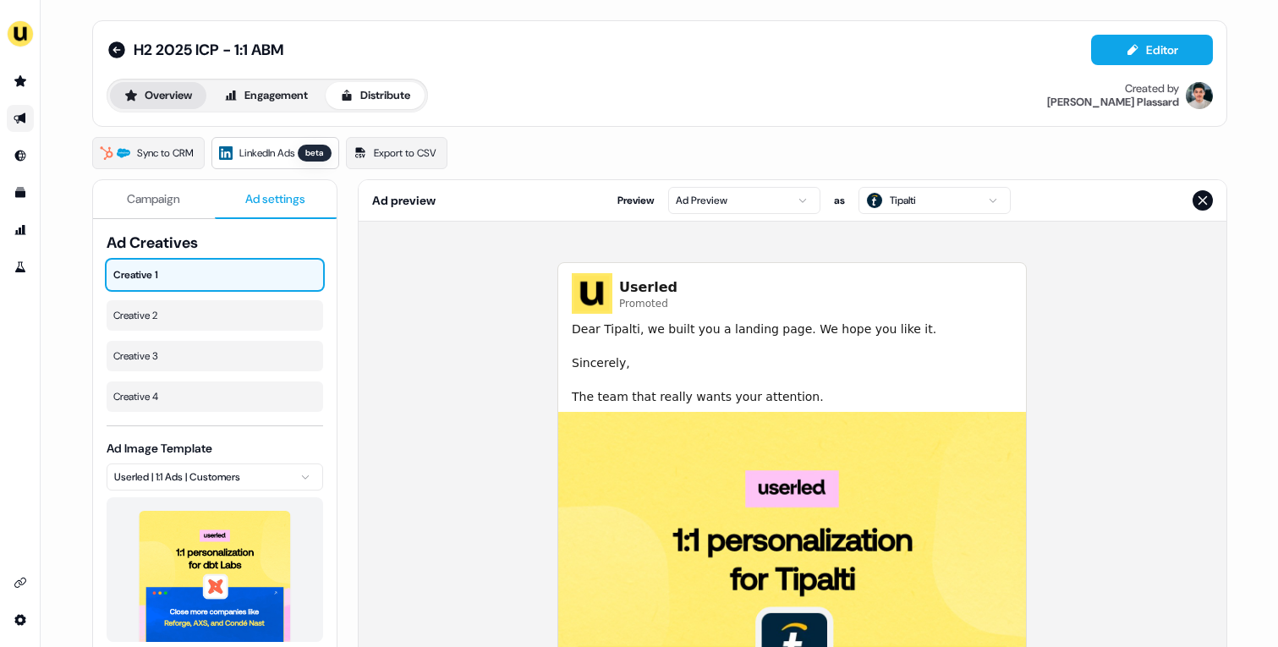
click at [166, 105] on button "Overview" at bounding box center [158, 95] width 96 height 27
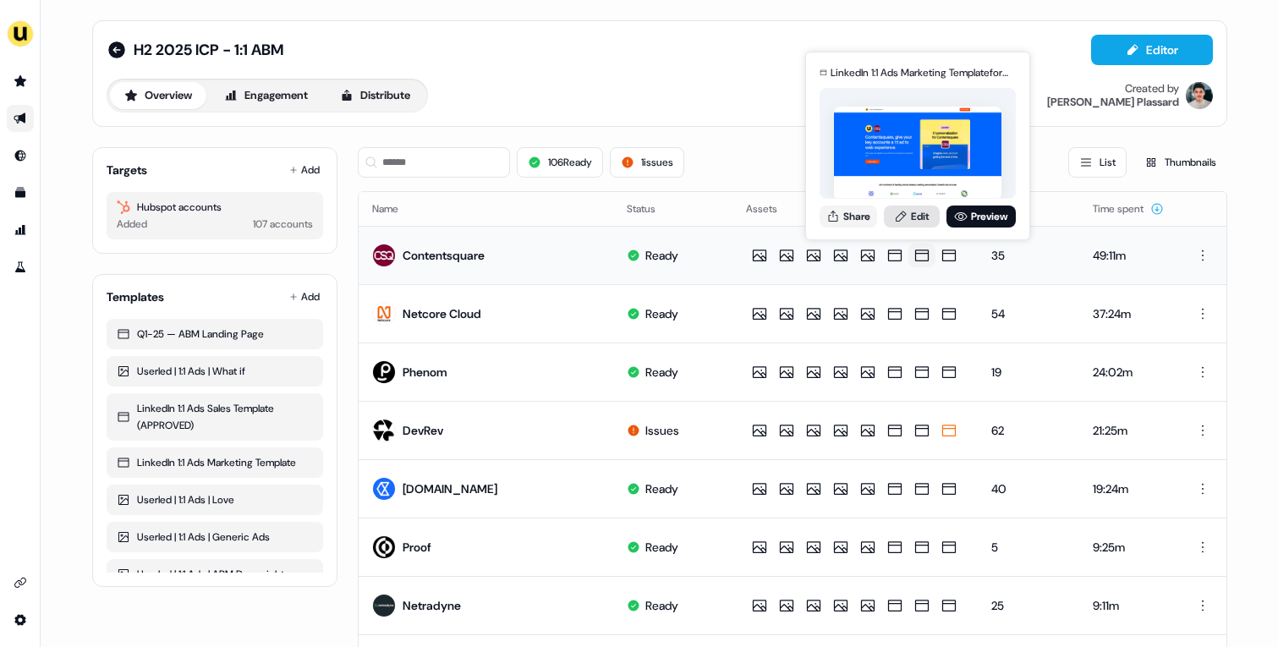
click at [912, 213] on link "Edit" at bounding box center [912, 216] width 56 height 22
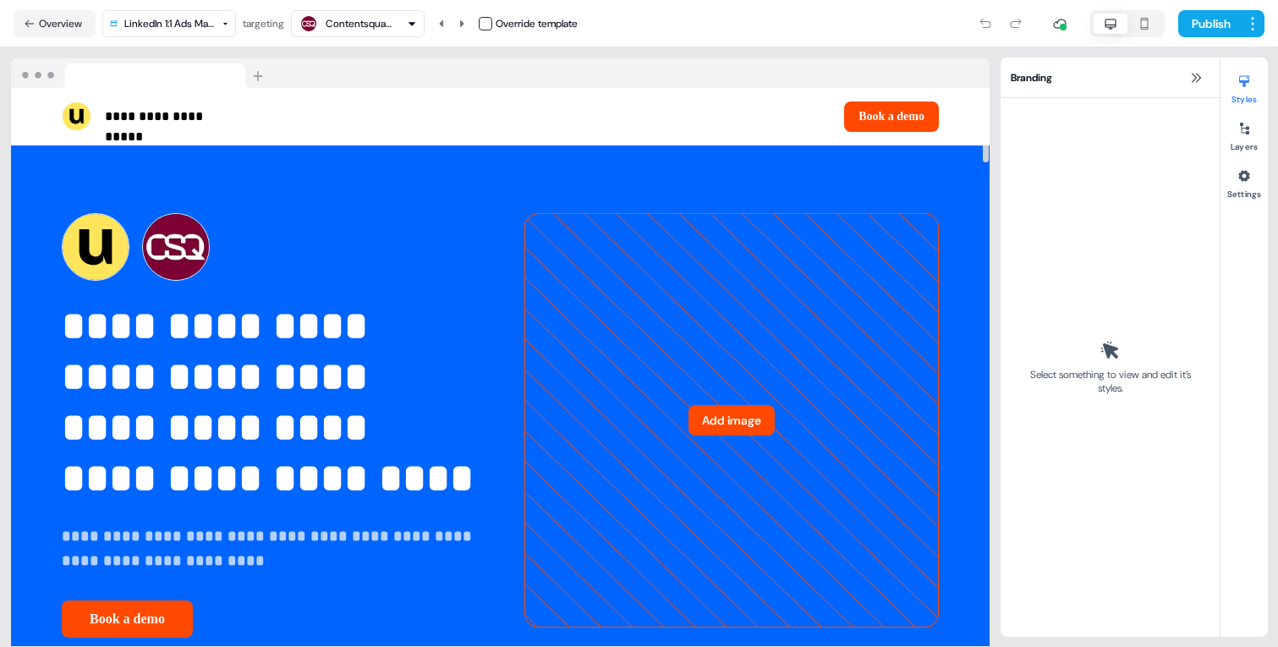
click at [397, 31] on div "Contentsquare" at bounding box center [358, 24] width 118 height 20
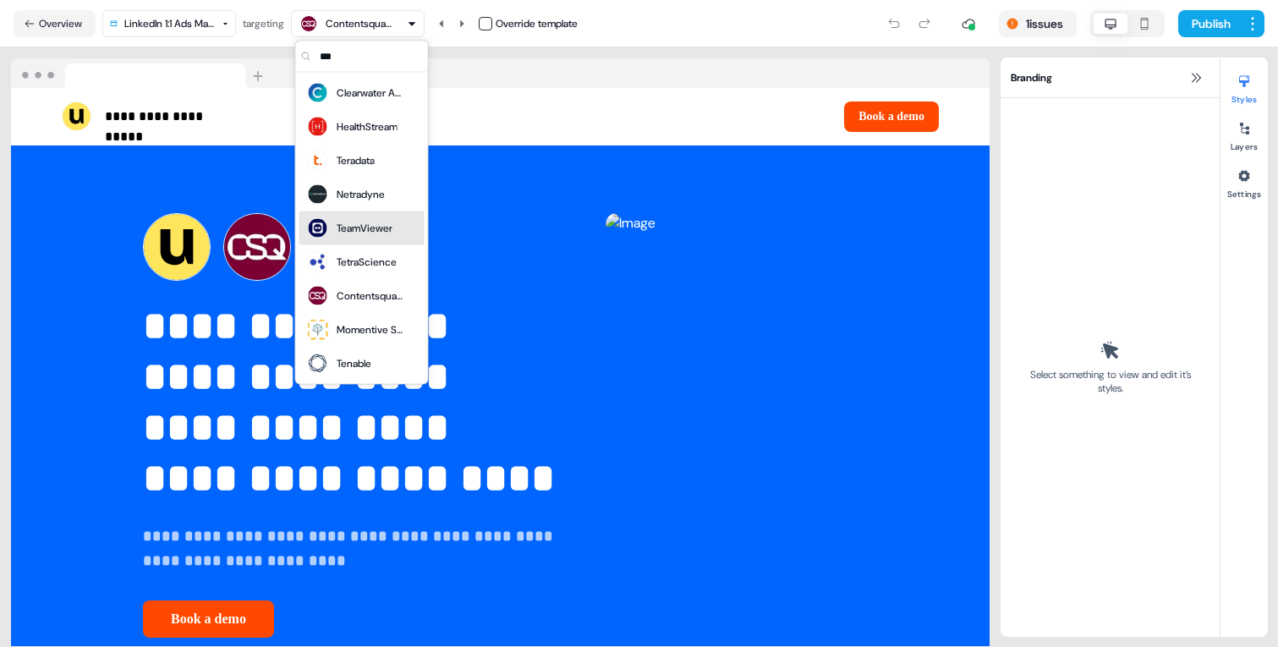
type input "***"
click at [366, 227] on div "TeamViewer" at bounding box center [365, 228] width 56 height 17
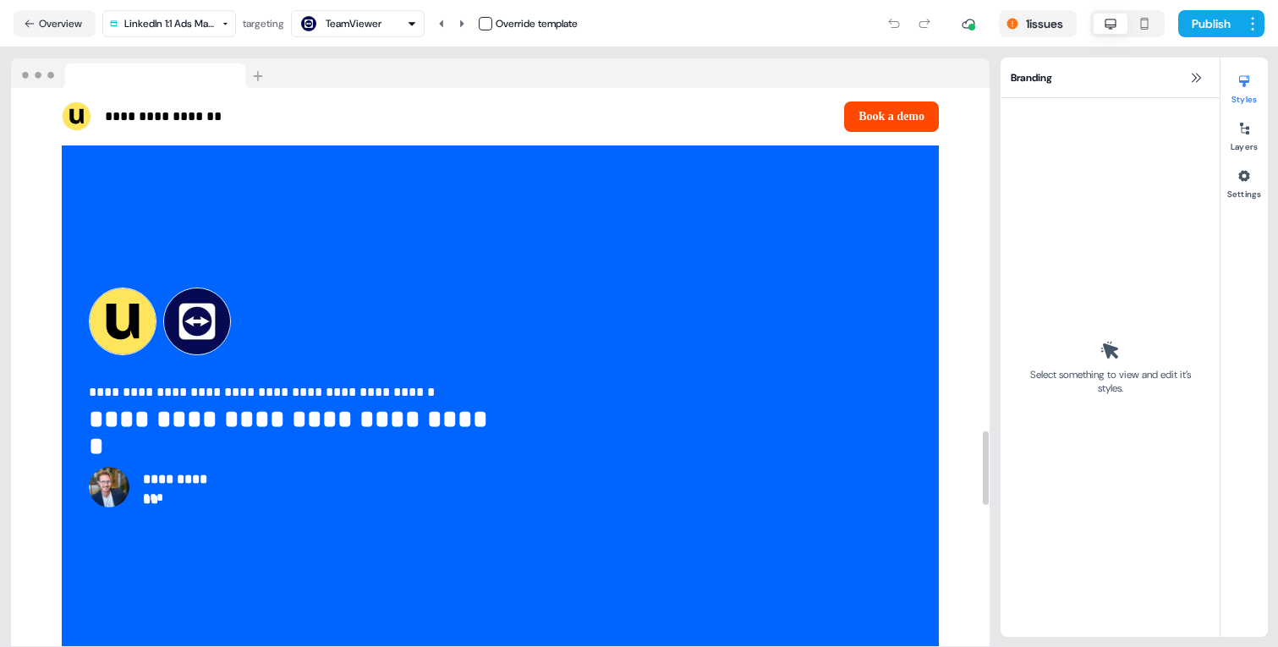
scroll to position [3674, 0]
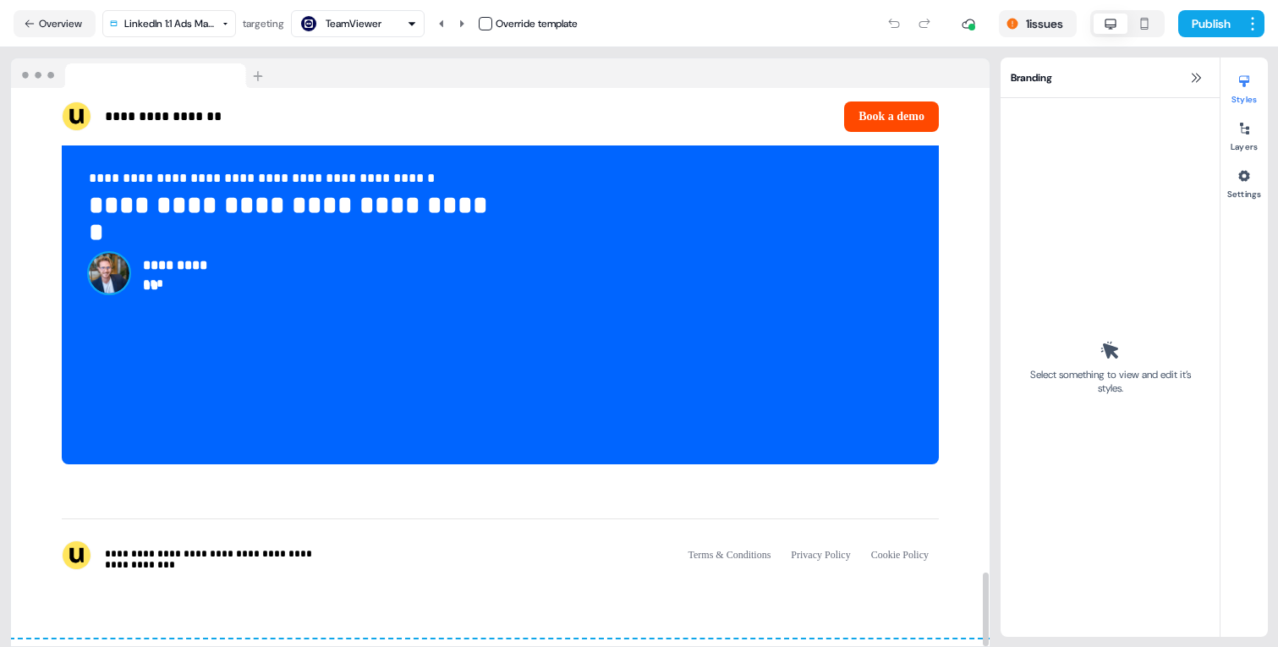
click at [110, 276] on img at bounding box center [109, 273] width 41 height 41
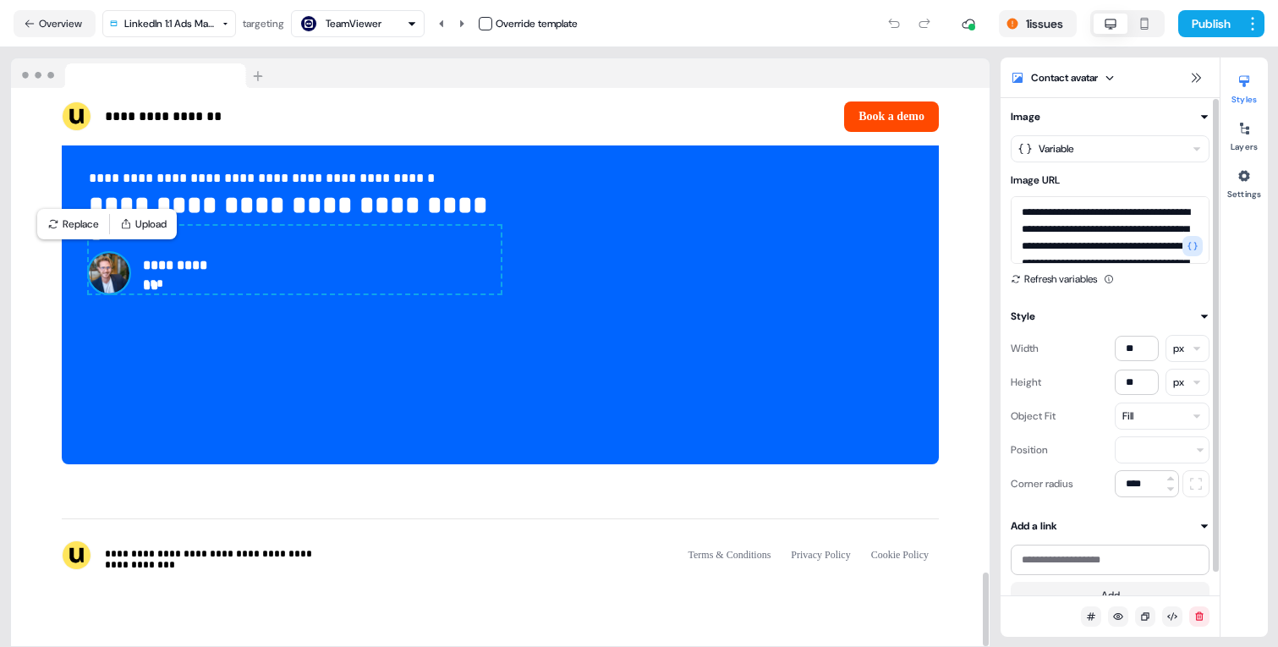
click at [1159, 152] on html "**********" at bounding box center [639, 323] width 1278 height 647
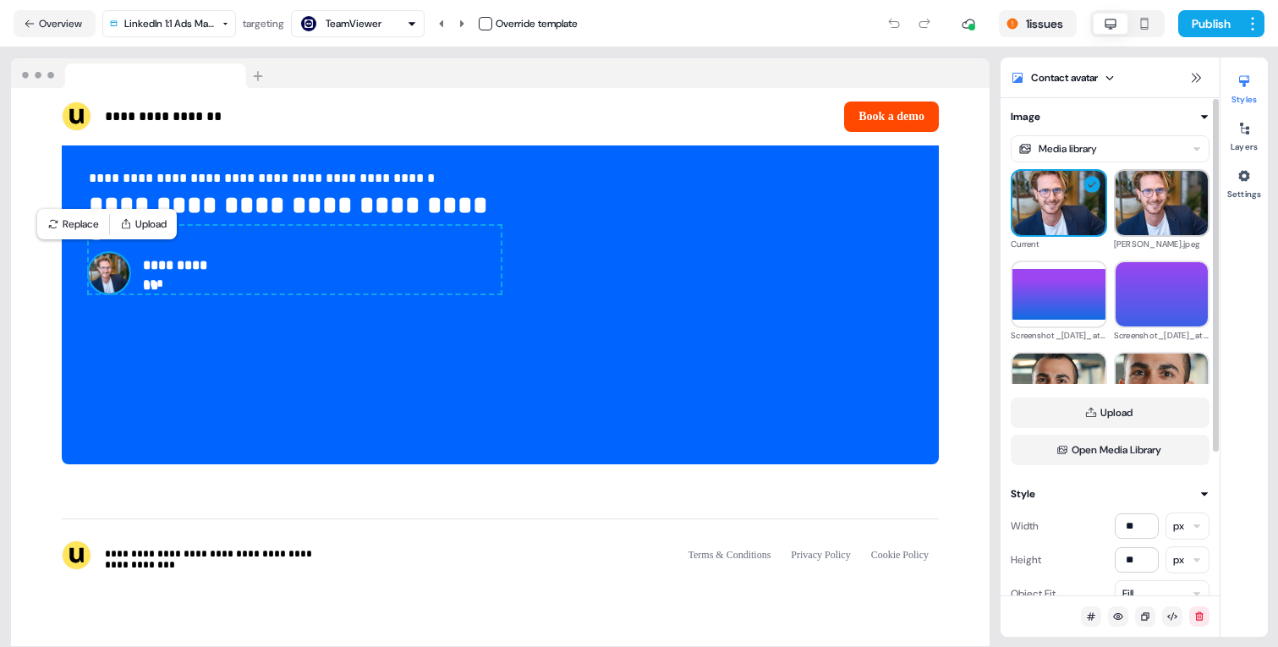
click at [1150, 227] on img at bounding box center [1161, 202] width 93 height 93
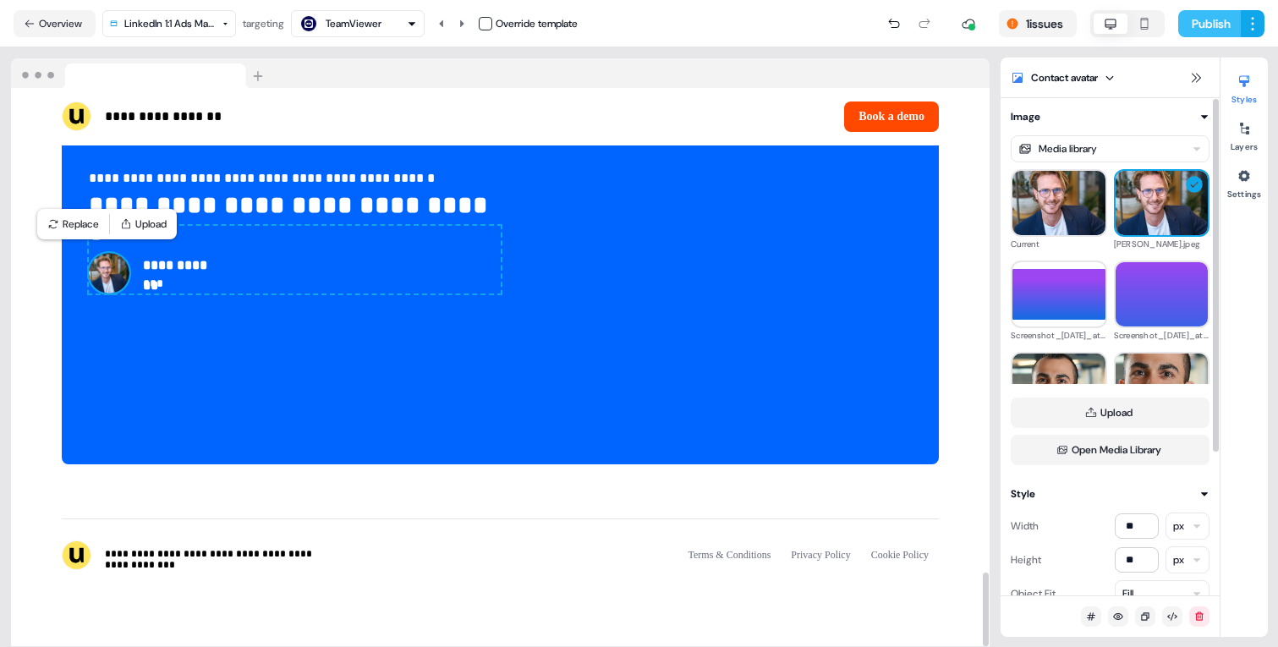
click at [1207, 14] on button "Publish" at bounding box center [1209, 23] width 63 height 27
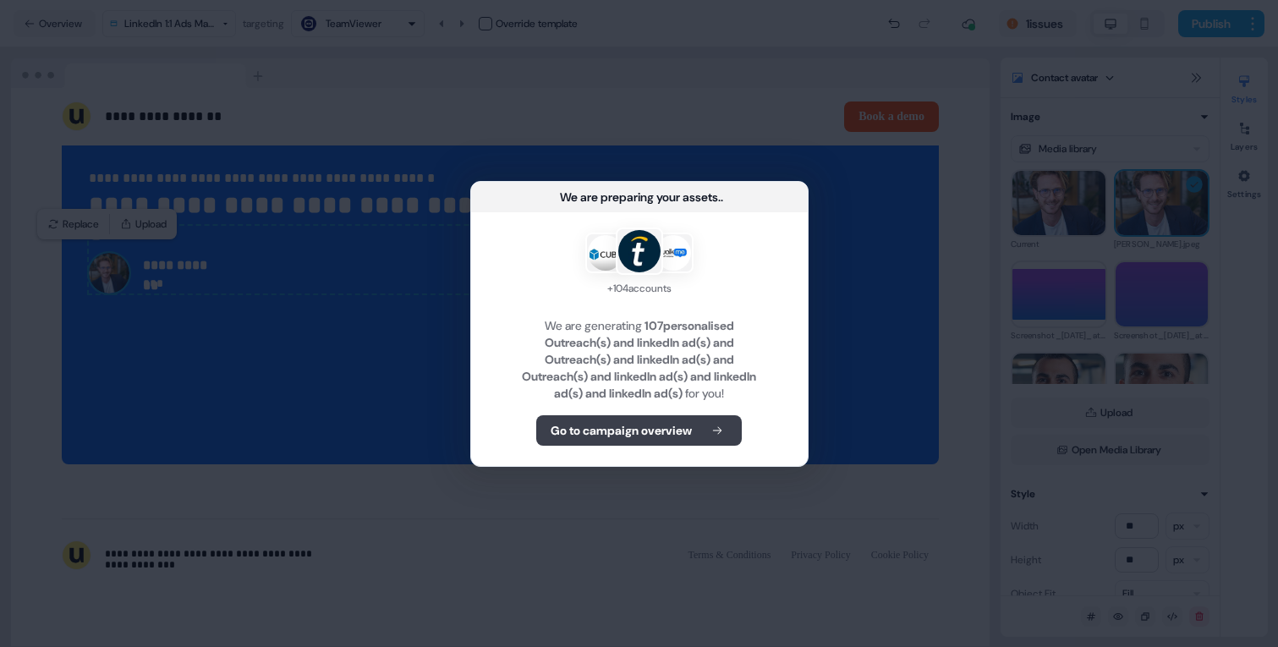
click at [648, 416] on button "Go to campaign overview" at bounding box center [638, 430] width 205 height 30
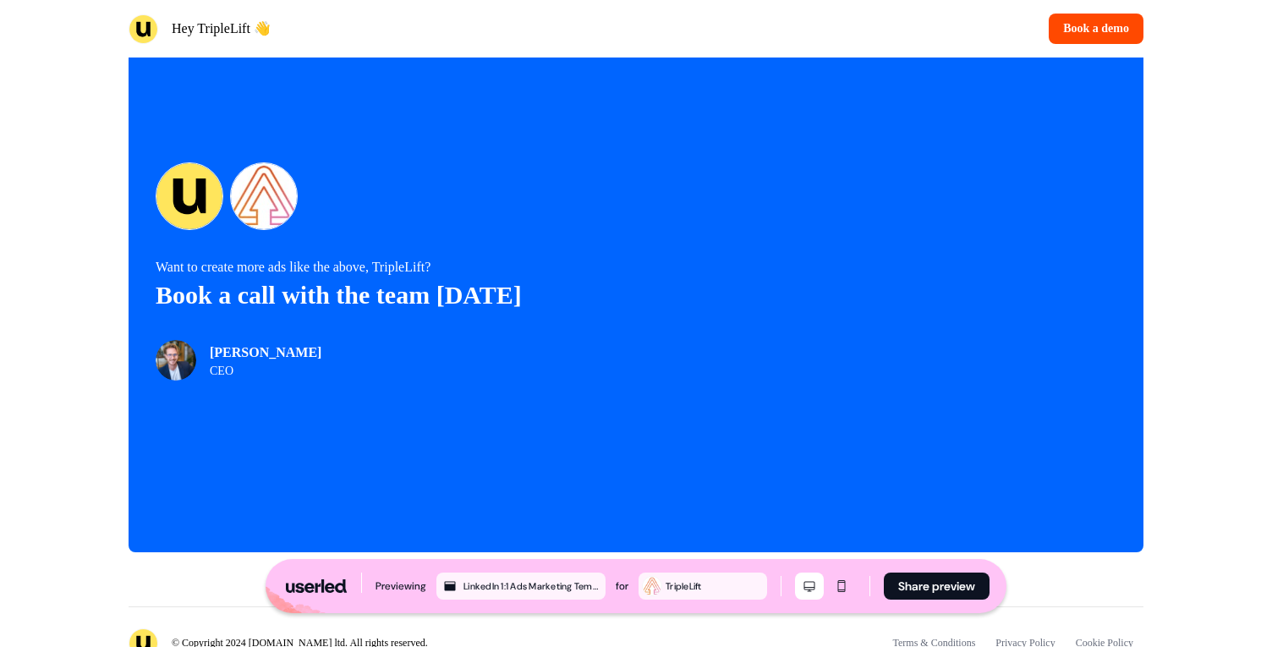
scroll to position [3559, 0]
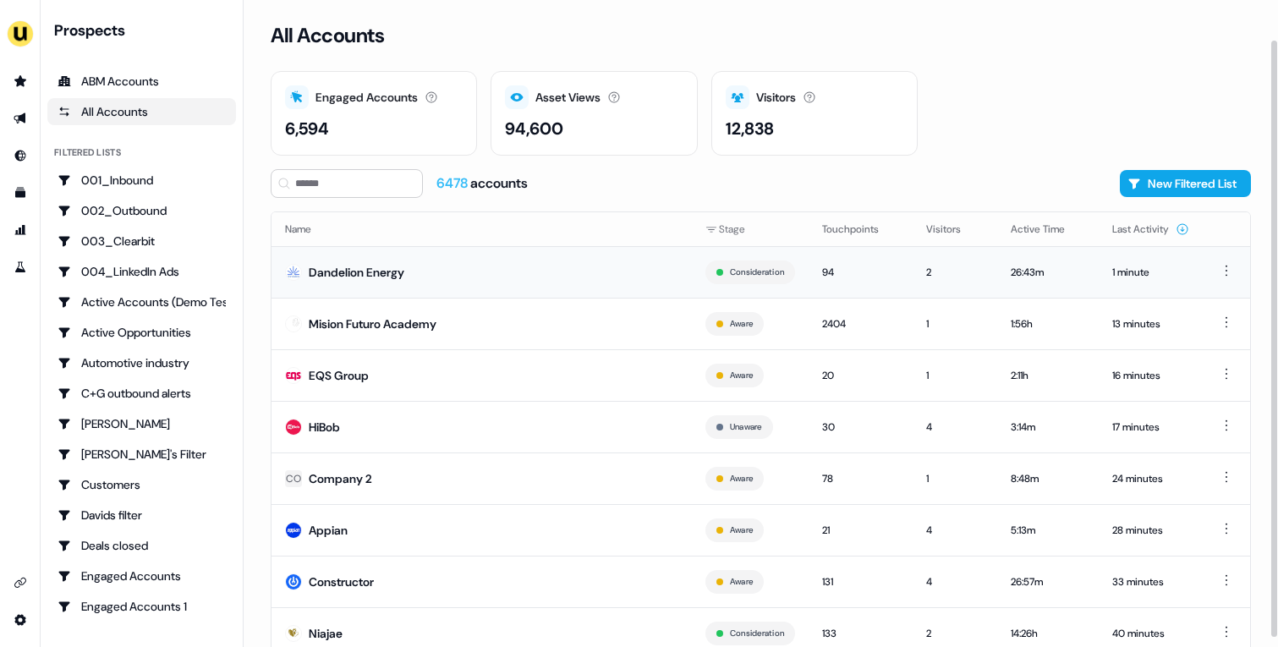
scroll to position [52, 0]
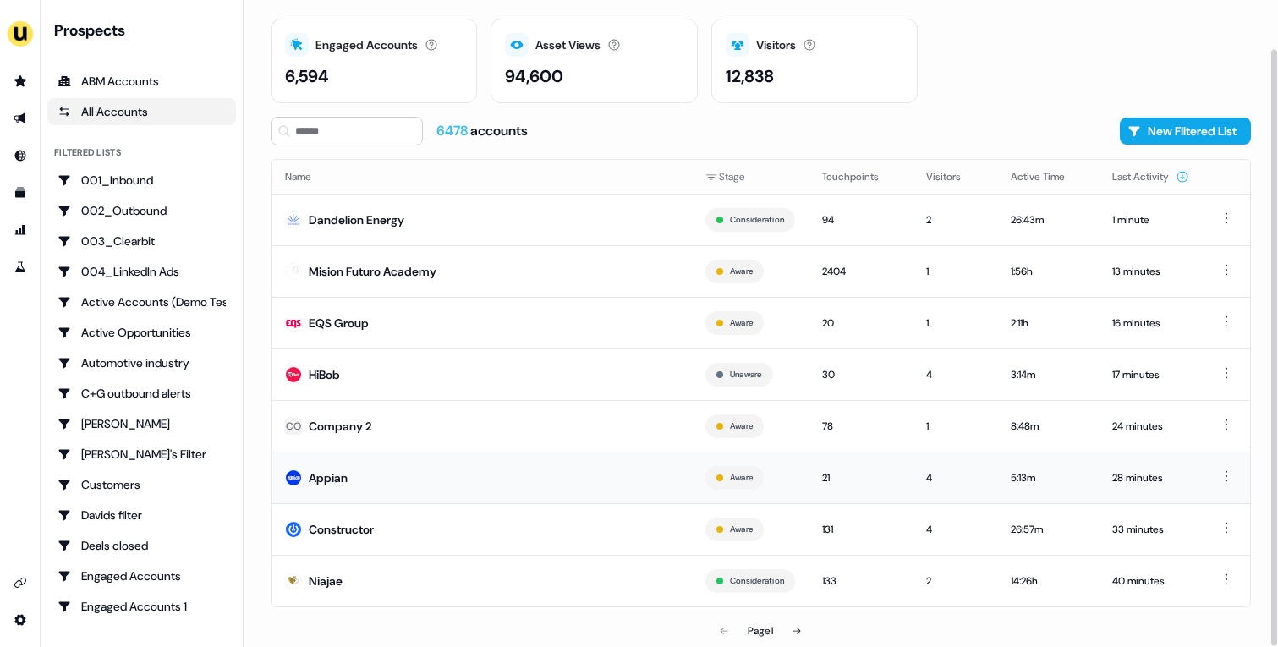
click at [501, 466] on td "Appian" at bounding box center [481, 478] width 420 height 52
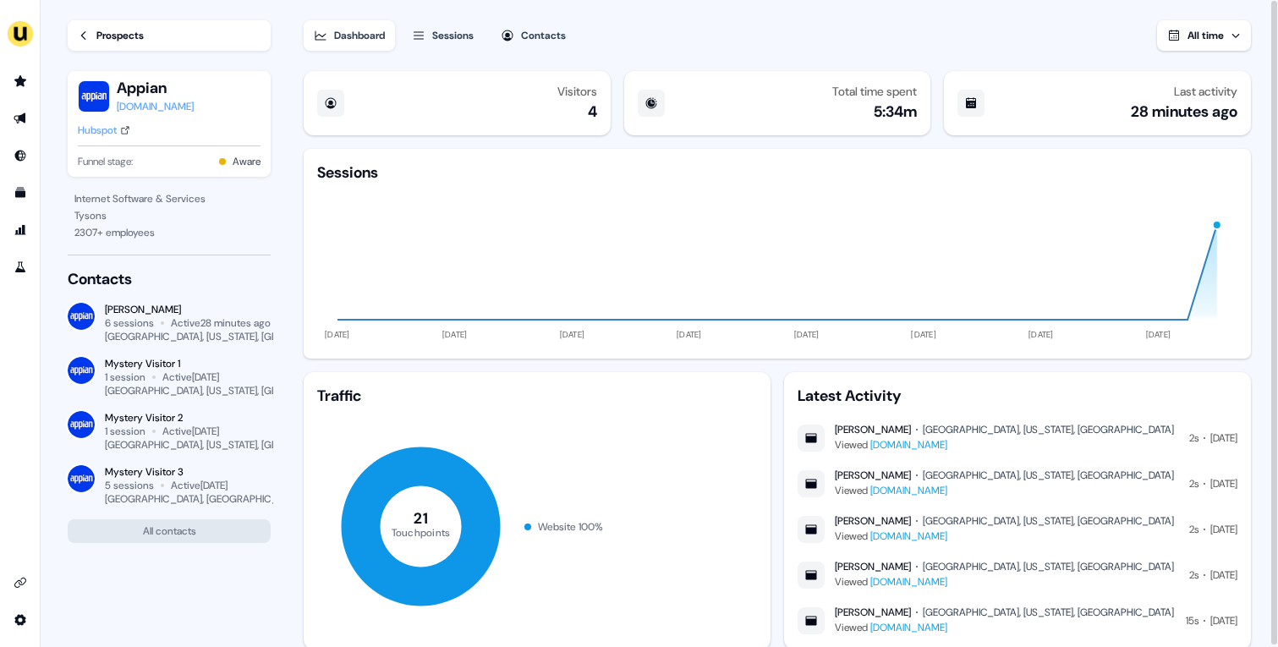
click at [124, 45] on link "Prospects" at bounding box center [169, 35] width 203 height 30
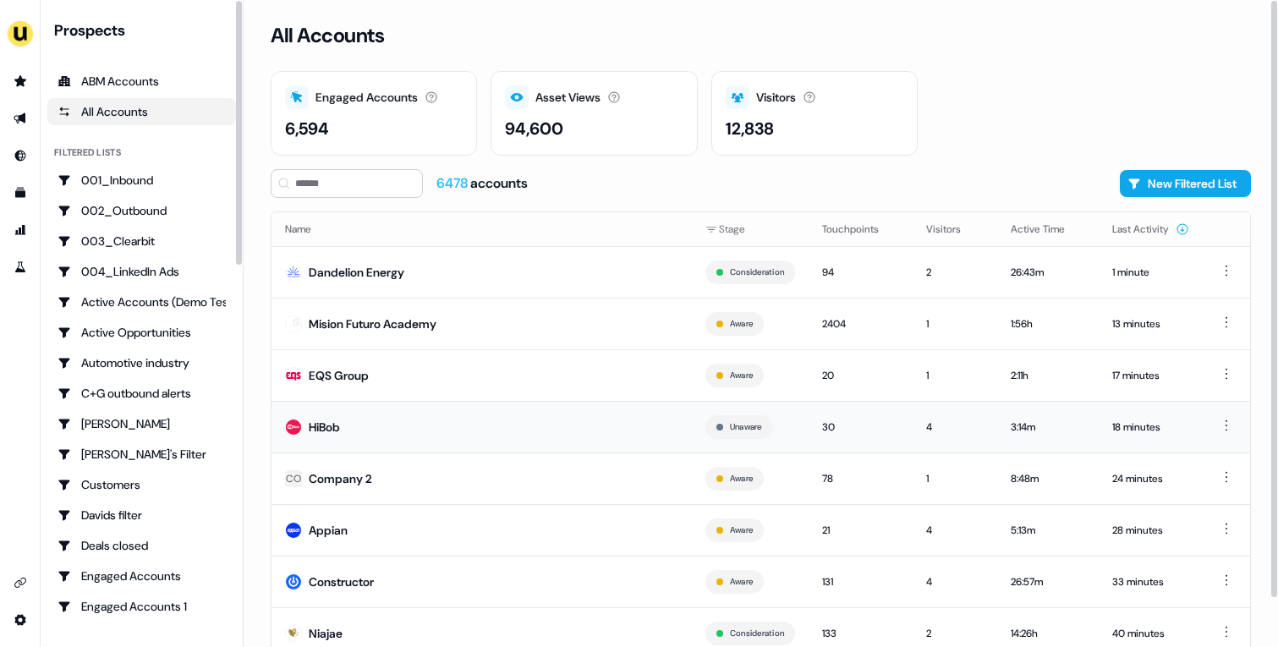
click at [436, 430] on td "HiBob" at bounding box center [481, 427] width 420 height 52
